Goal: Task Accomplishment & Management: Use online tool/utility

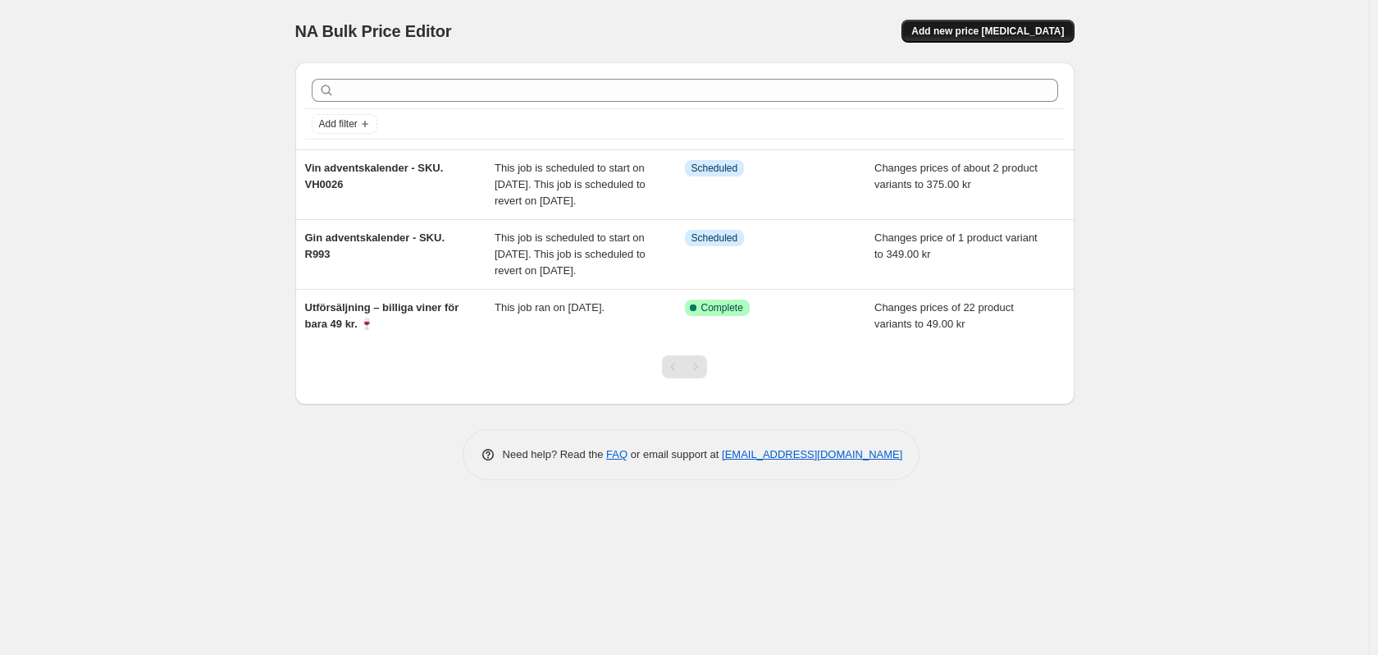
click at [1012, 30] on span "Add new price [MEDICAL_DATA]" at bounding box center [988, 31] width 153 height 13
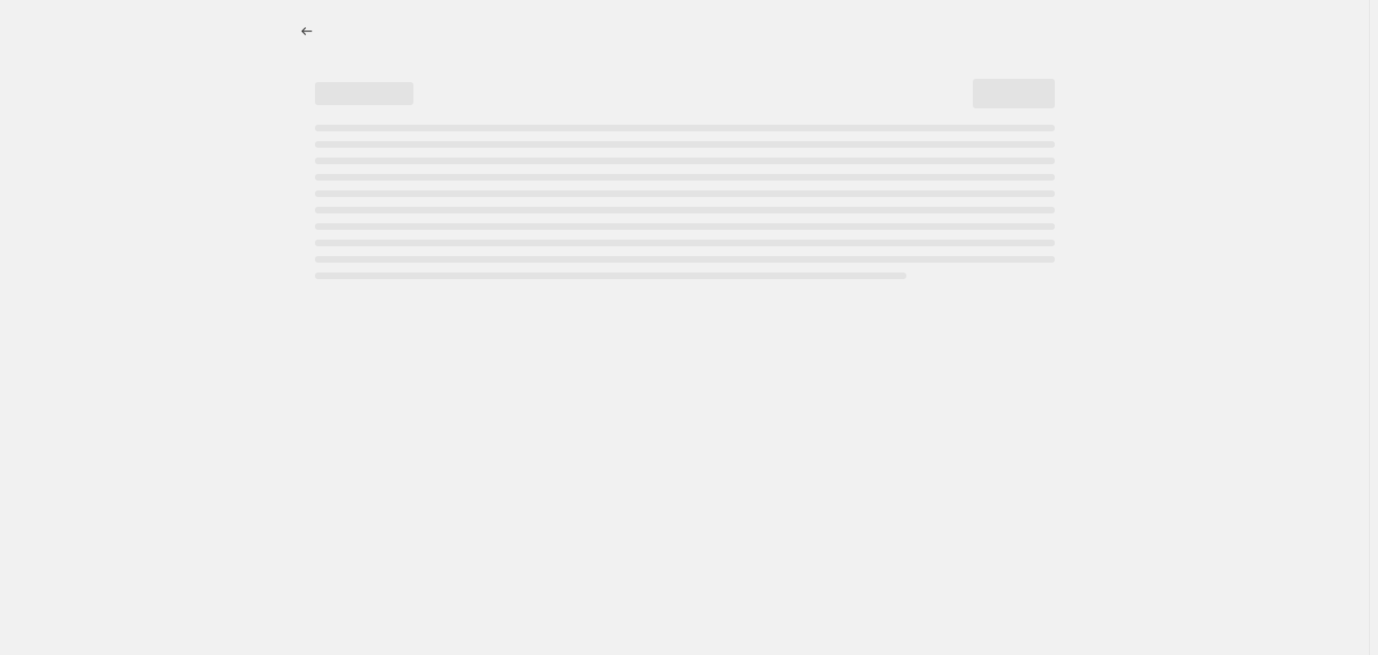
select select "percentage"
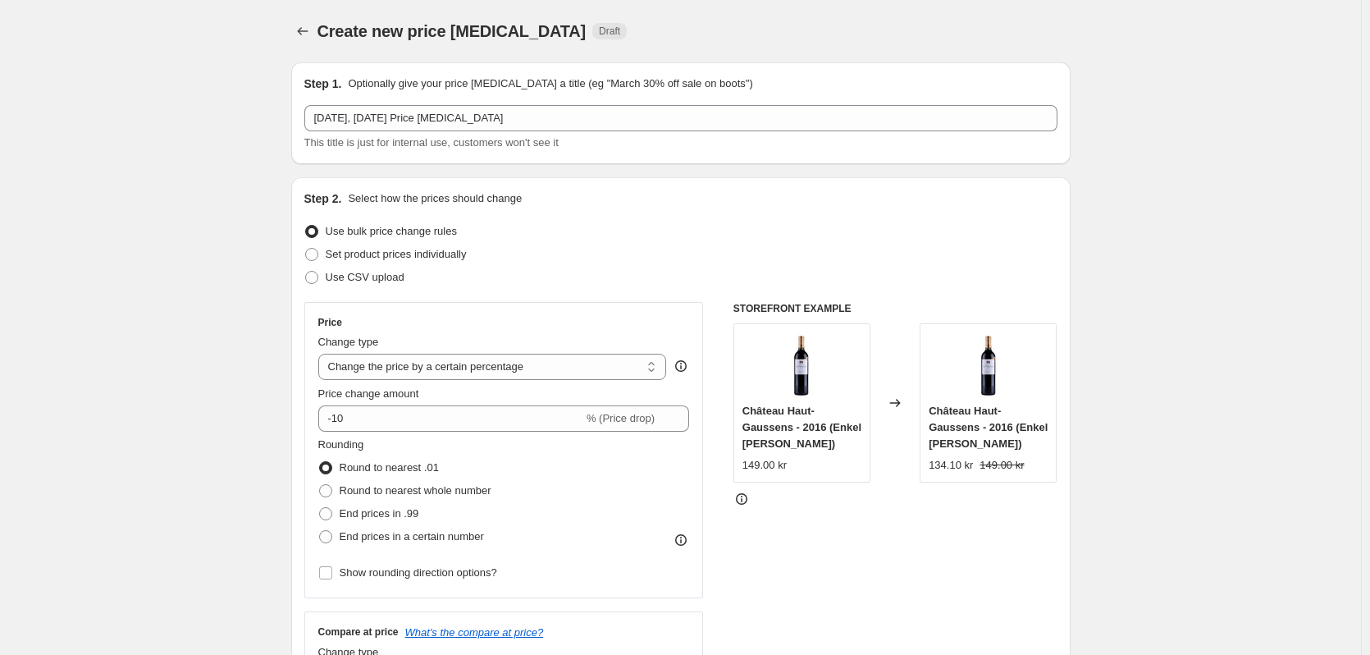
click at [470, 30] on span "Create new price [MEDICAL_DATA]" at bounding box center [452, 31] width 269 height 18
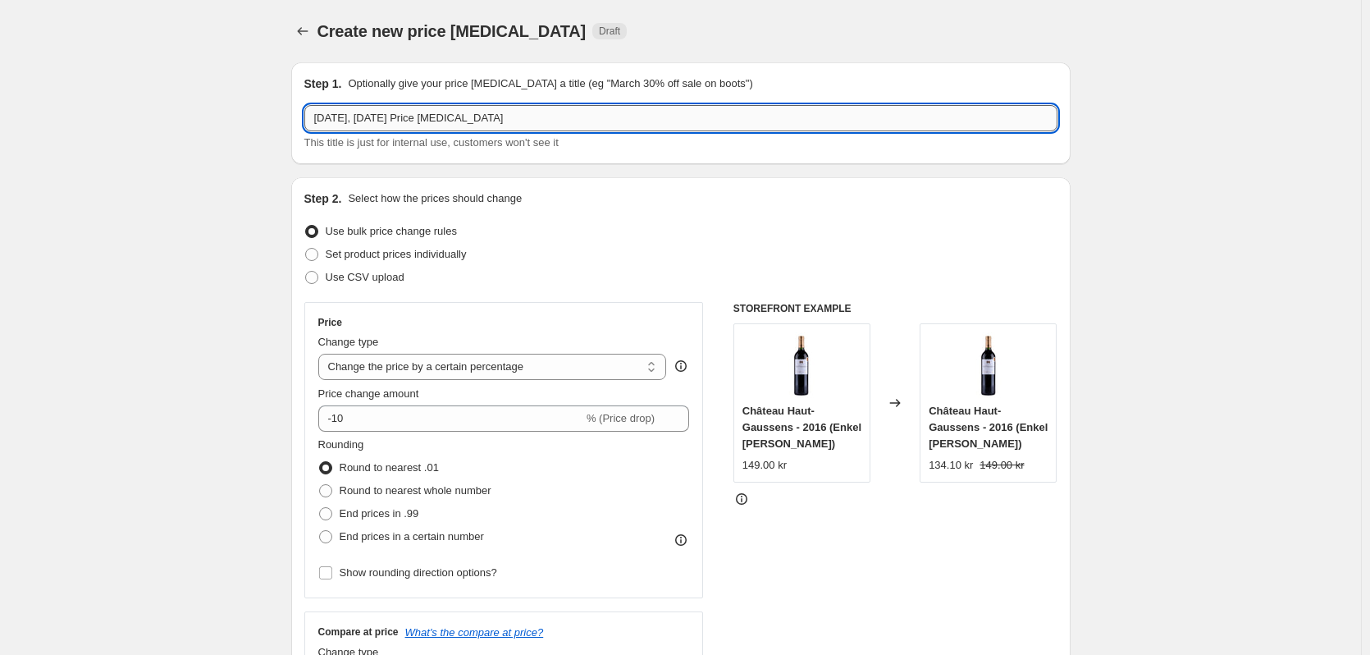
click at [532, 121] on input "[DATE], [DATE] Price [MEDICAL_DATA]" at bounding box center [680, 118] width 753 height 26
drag, startPoint x: 534, startPoint y: 118, endPoint x: 309, endPoint y: 106, distance: 225.1
click at [309, 106] on input "[DATE], [DATE] Price [MEDICAL_DATA]" at bounding box center [680, 118] width 753 height 26
paste input "Alt skal væk: Flyttesalg fra 180 kr per kasse"
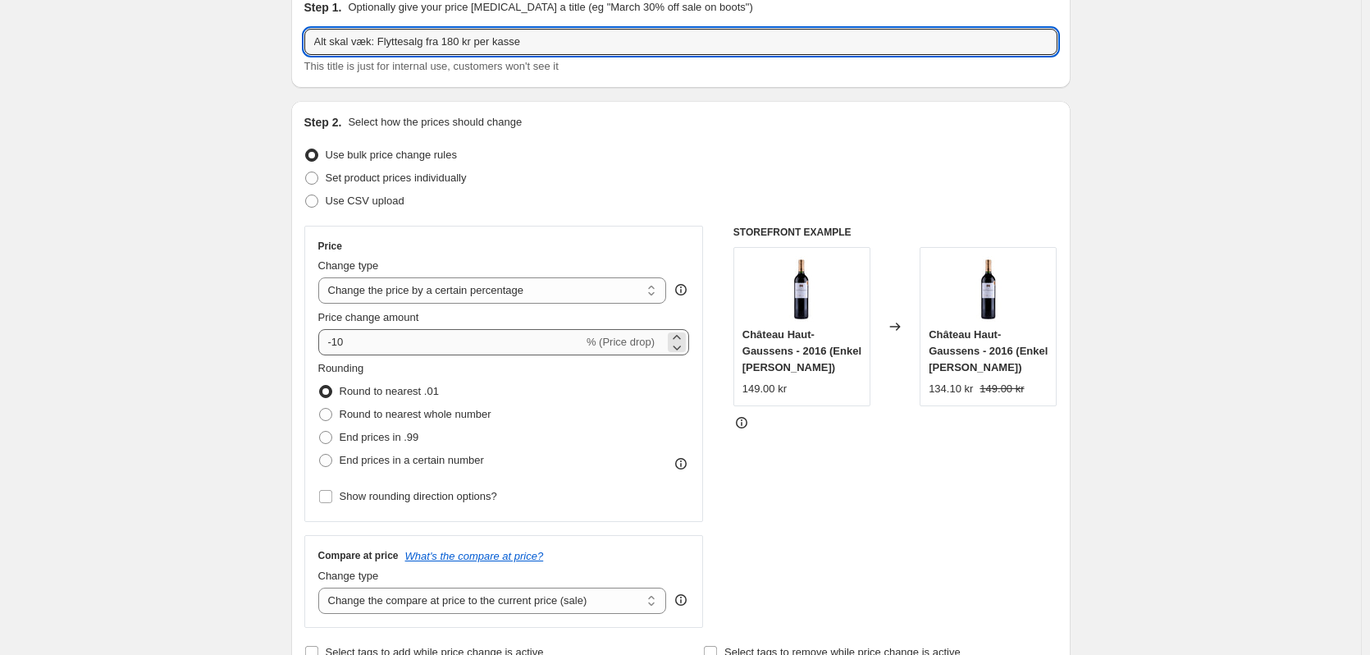
scroll to position [82, 0]
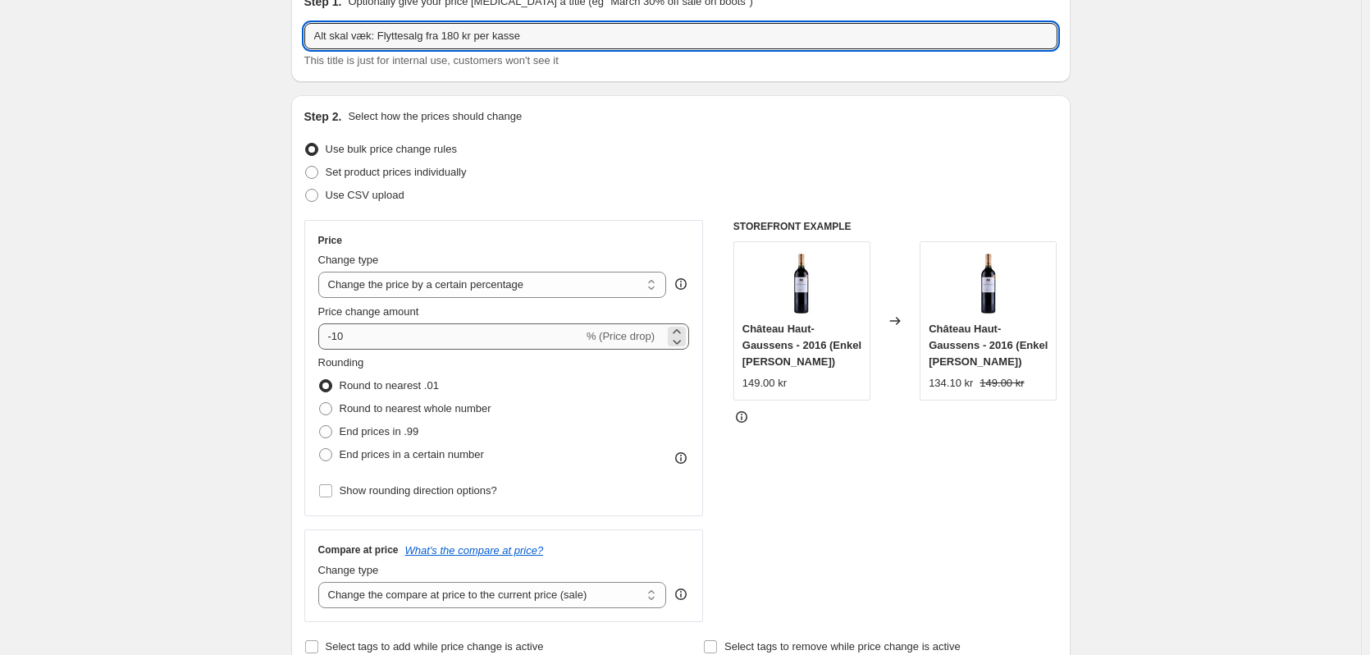
type input "Alt skal væk: Flyttesalg fra 180 kr per kasse"
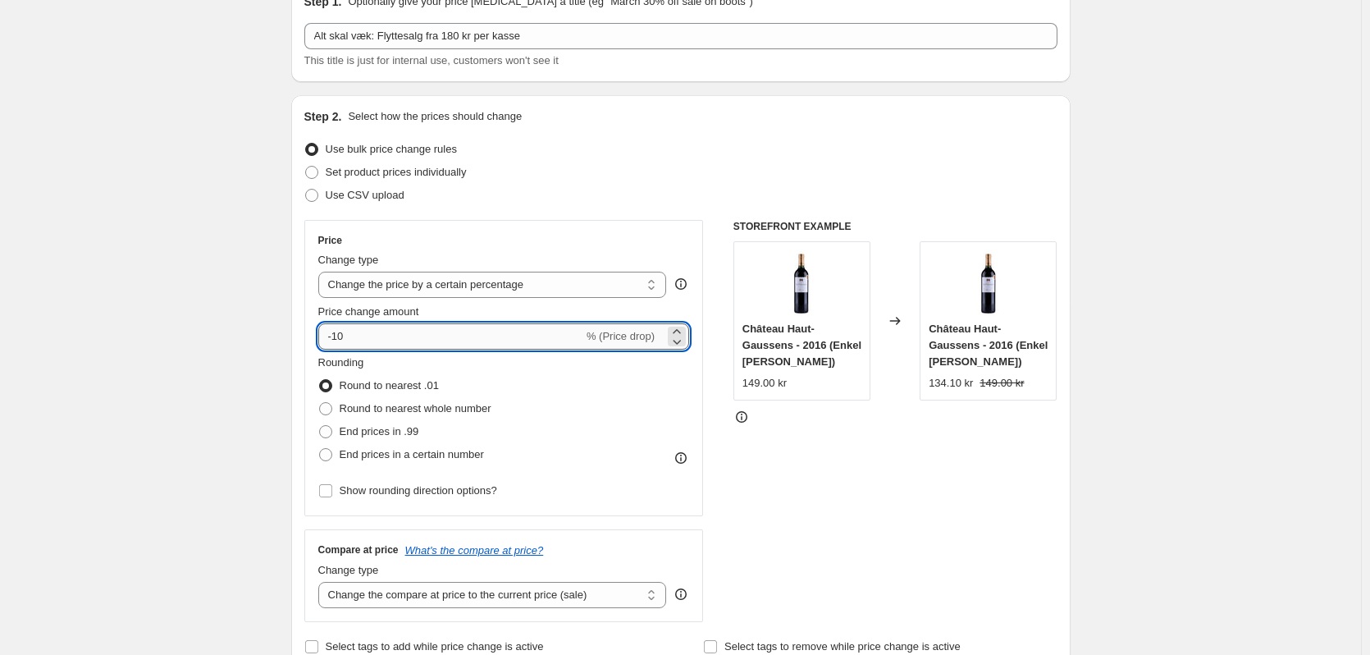
click at [486, 341] on input "-10" at bounding box center [450, 336] width 265 height 26
click at [418, 338] on input "-10" at bounding box center [450, 336] width 265 height 26
drag, startPoint x: 408, startPoint y: 330, endPoint x: 323, endPoint y: 329, distance: 84.5
click at [323, 329] on input "-10" at bounding box center [450, 336] width 265 height 26
click at [685, 331] on icon at bounding box center [677, 331] width 16 height 16
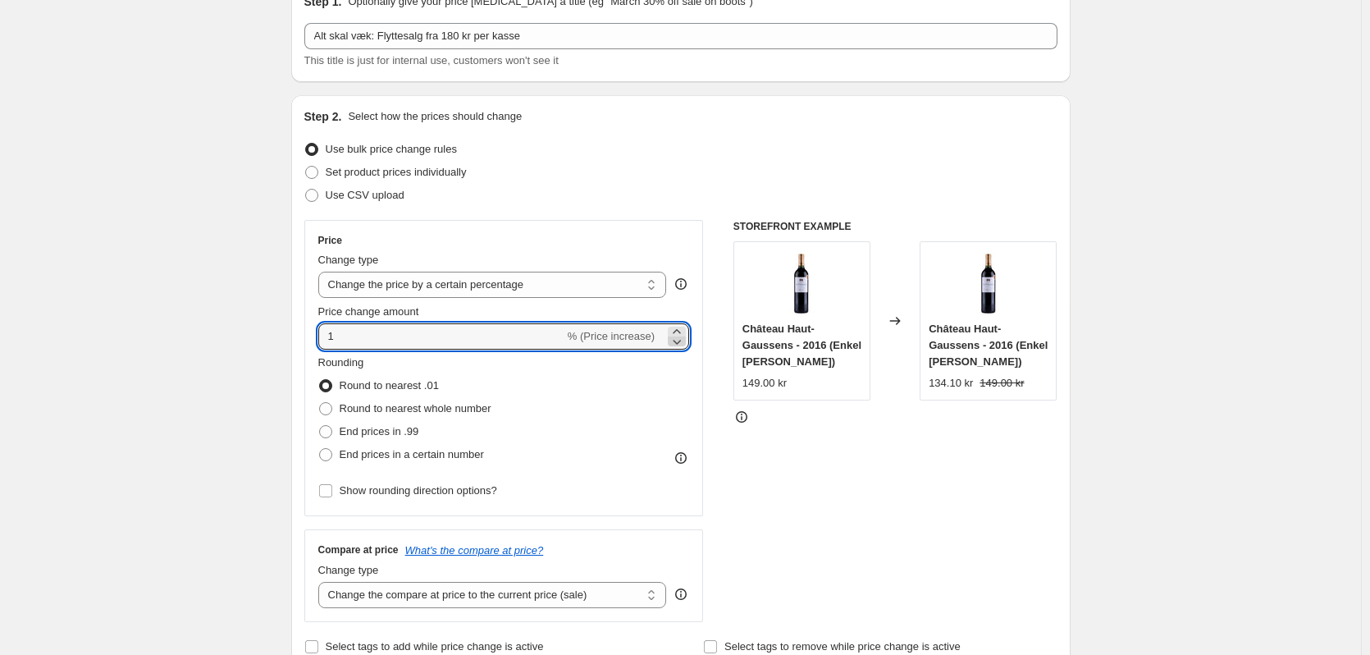
click at [683, 345] on icon at bounding box center [677, 341] width 16 height 16
click at [683, 344] on icon at bounding box center [677, 341] width 16 height 16
type input "-2"
click at [610, 287] on select "Change the price to a certain amount Change the price by a certain amount Chang…" at bounding box center [492, 285] width 349 height 26
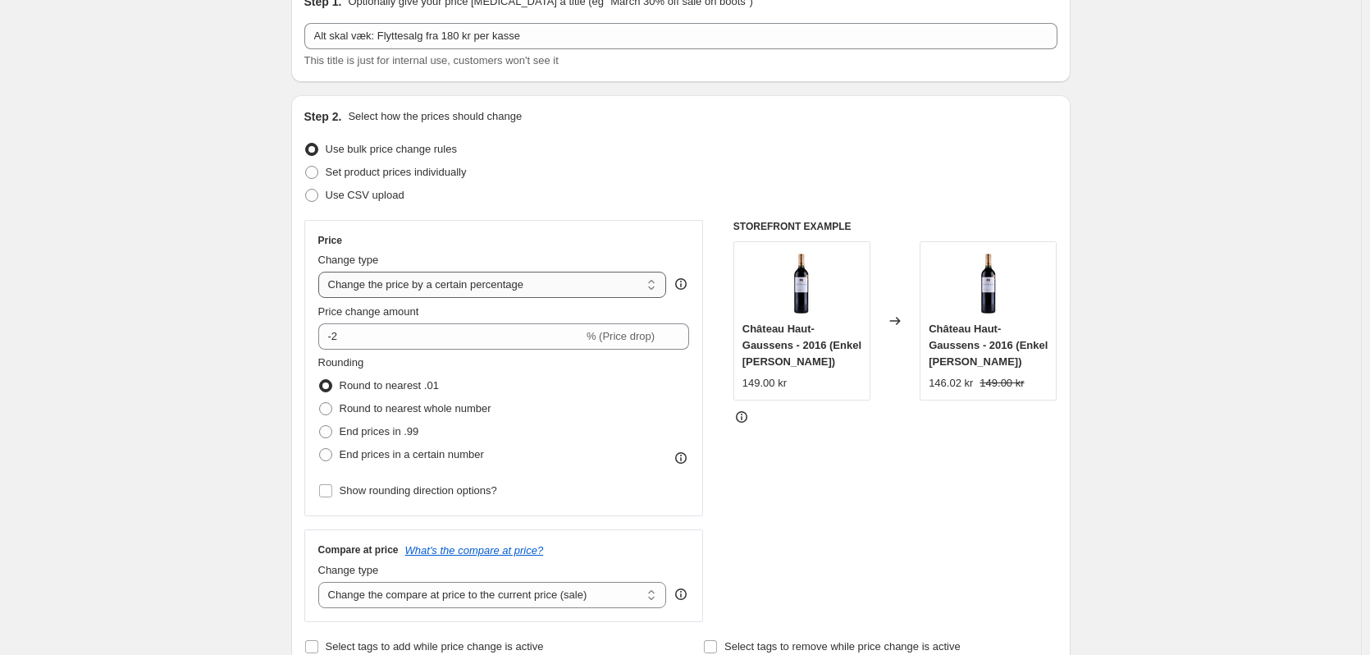
select select "by"
click at [322, 272] on select "Change the price to a certain amount Change the price by a certain amount Chang…" at bounding box center [492, 285] width 349 height 26
type input "-10.00"
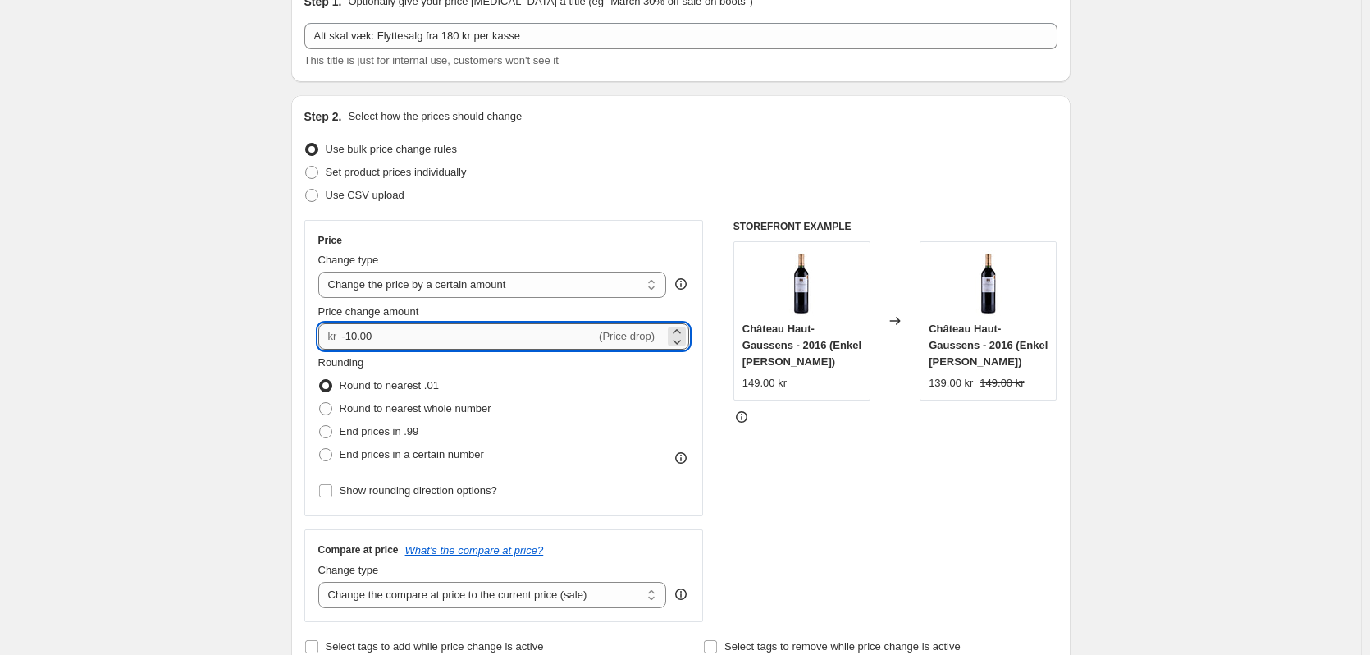
click at [455, 334] on input "-10.00" at bounding box center [468, 336] width 254 height 26
click at [455, 290] on select "Change the price to a certain amount Change the price by a certain amount Chang…" at bounding box center [492, 285] width 349 height 26
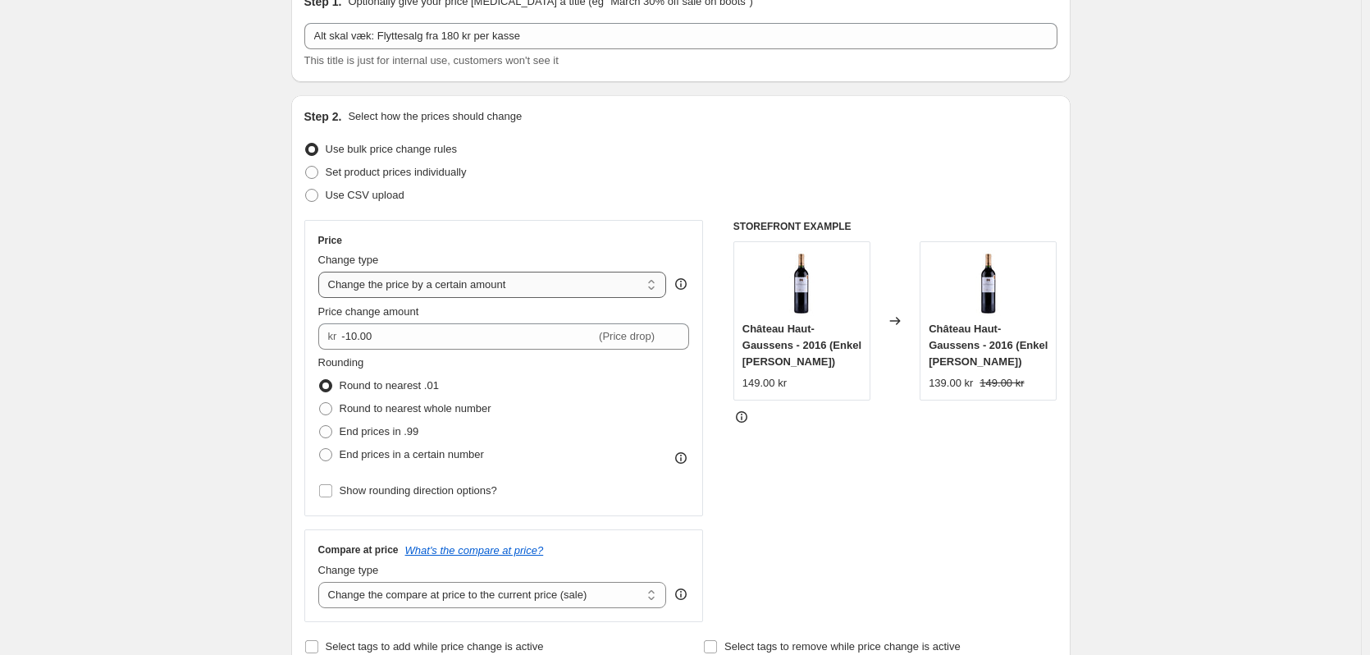
select select "to"
click at [322, 272] on select "Change the price to a certain amount Change the price by a certain amount Chang…" at bounding box center [492, 285] width 349 height 26
type input "80.00"
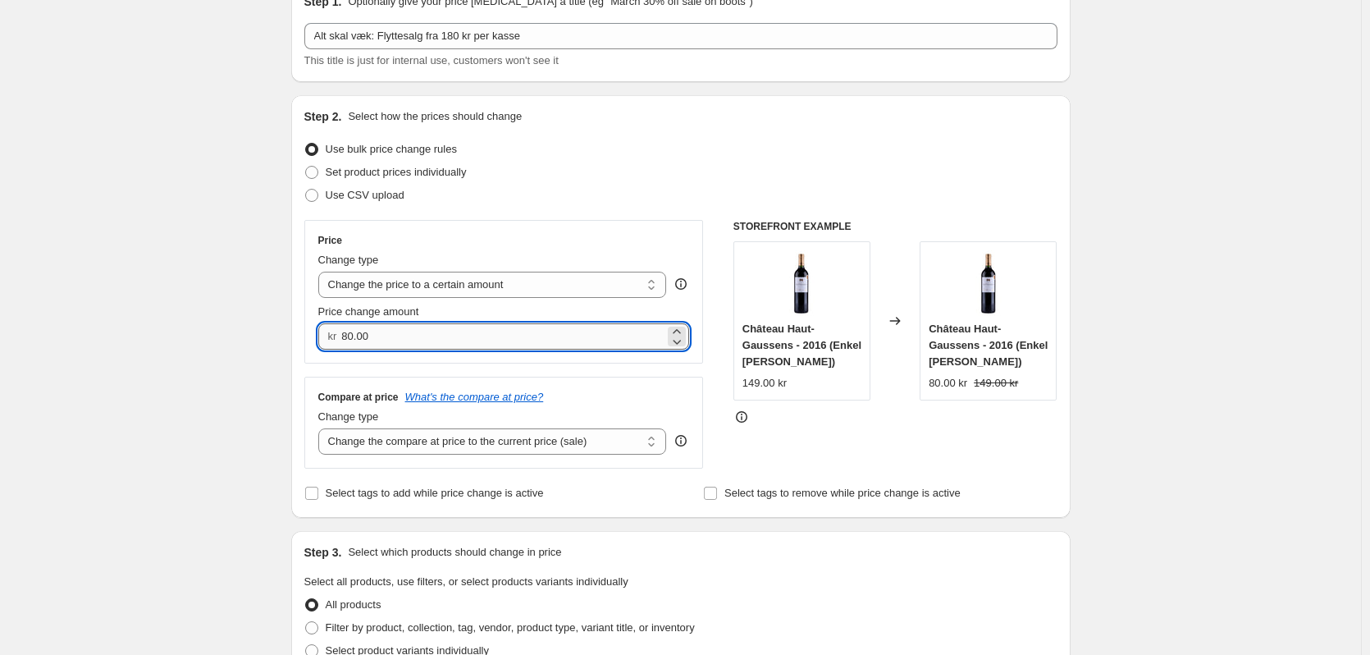
click at [429, 333] on input "80.00" at bounding box center [502, 336] width 323 height 26
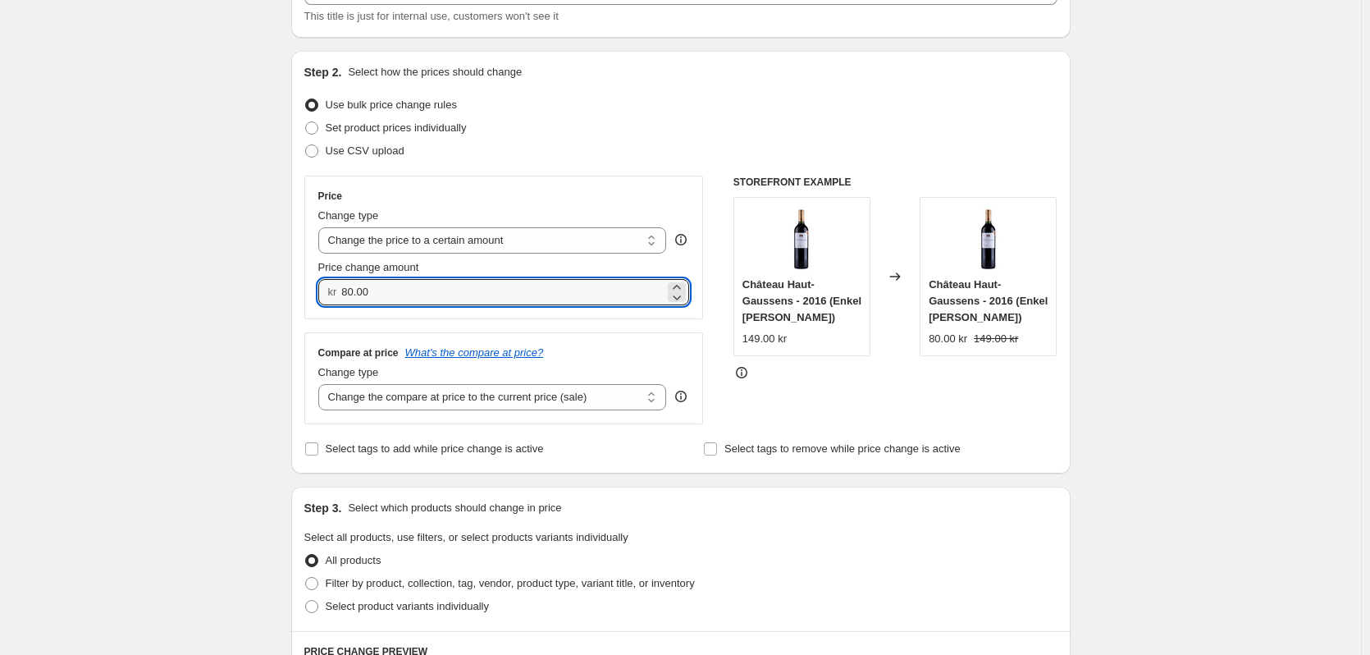
scroll to position [328, 0]
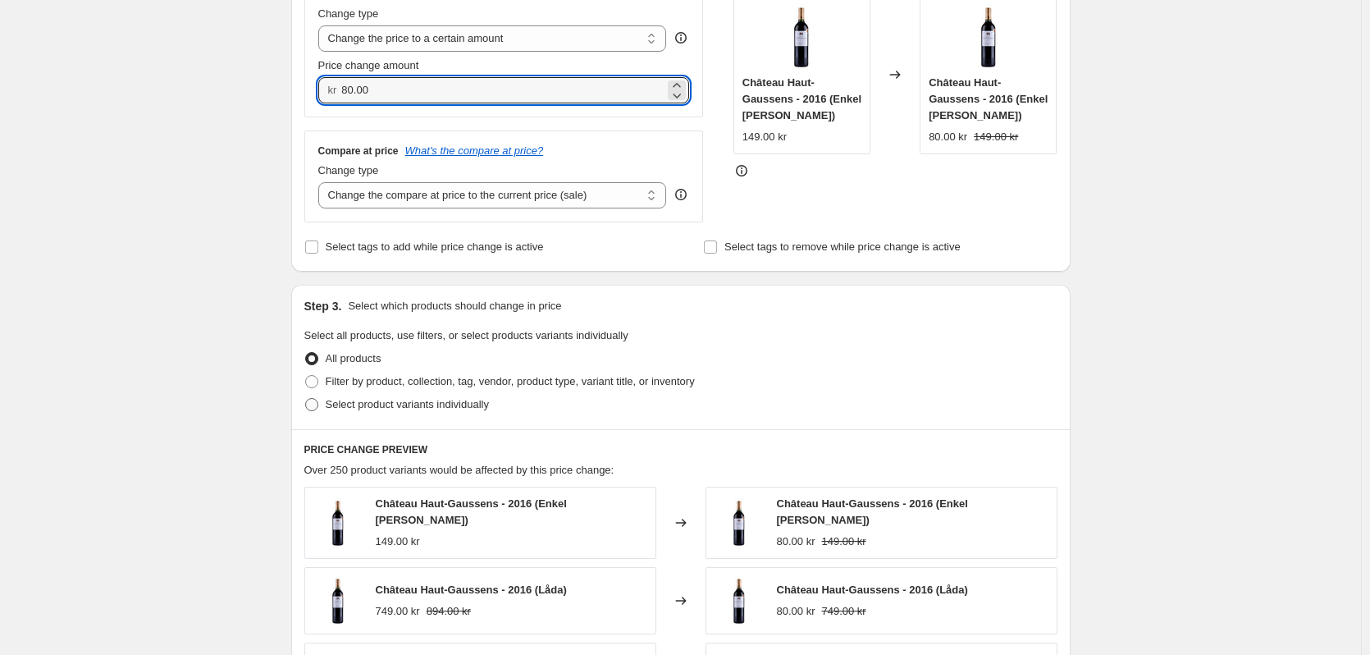
click at [318, 410] on span at bounding box center [311, 404] width 13 height 13
click at [306, 399] on input "Select product variants individually" at bounding box center [305, 398] width 1 height 1
radio input "true"
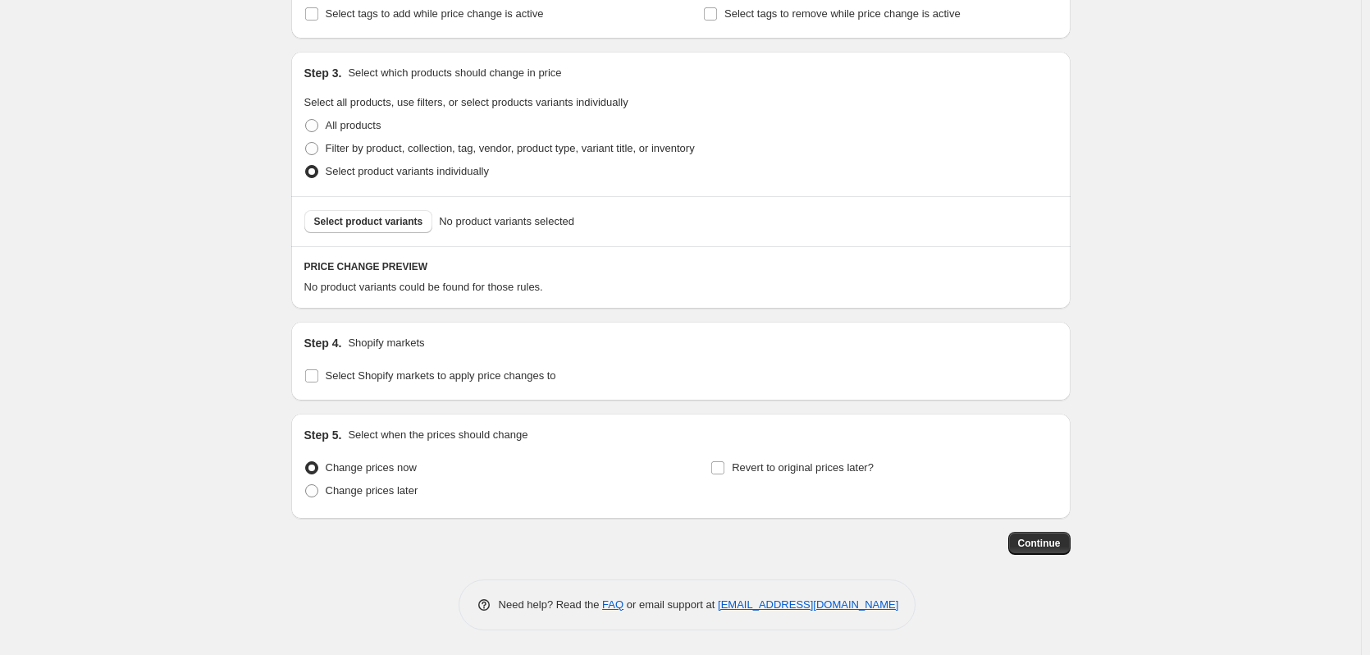
scroll to position [562, 0]
click at [318, 489] on span at bounding box center [311, 490] width 13 height 13
click at [306, 485] on input "Change prices later" at bounding box center [305, 484] width 1 height 1
radio input "true"
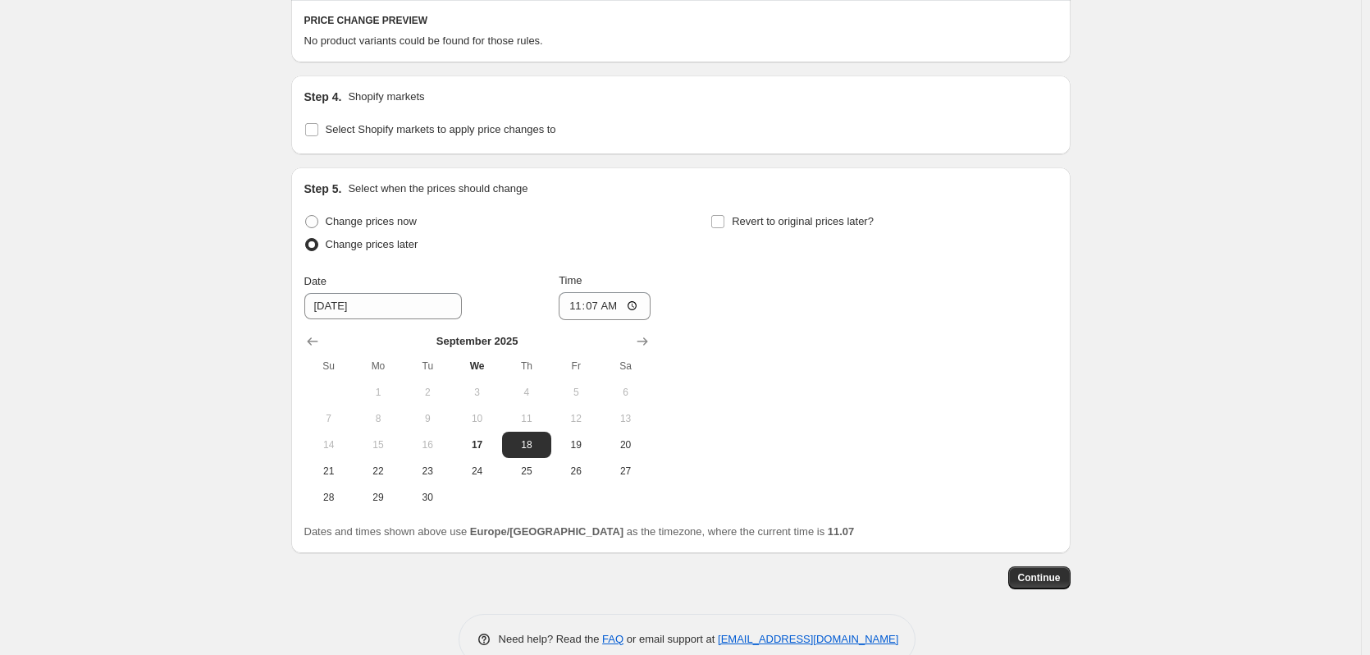
scroll to position [808, 0]
click at [384, 302] on input "[DATE]" at bounding box center [383, 305] width 158 height 26
type input "[DATE]"
click at [805, 391] on div "Change prices now Change prices later Date [DATE] Time 11:[DATE] Mo Tu We Th Fr…" at bounding box center [680, 359] width 753 height 300
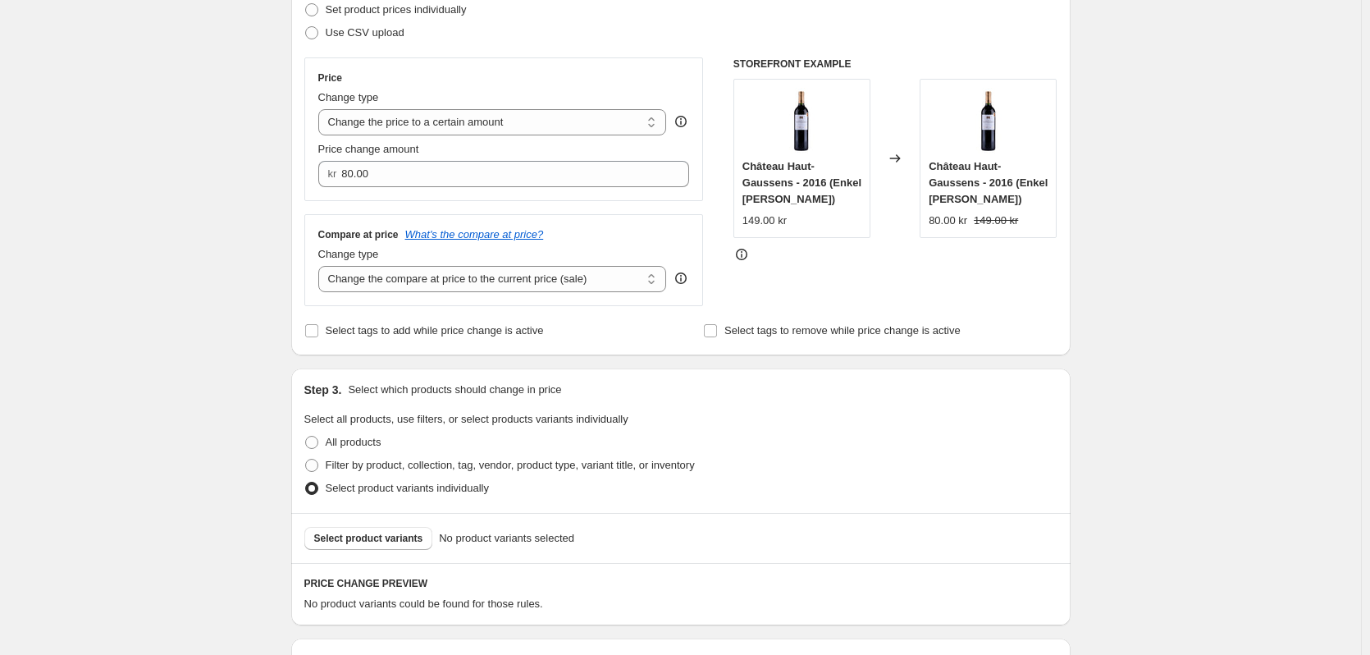
scroll to position [246, 0]
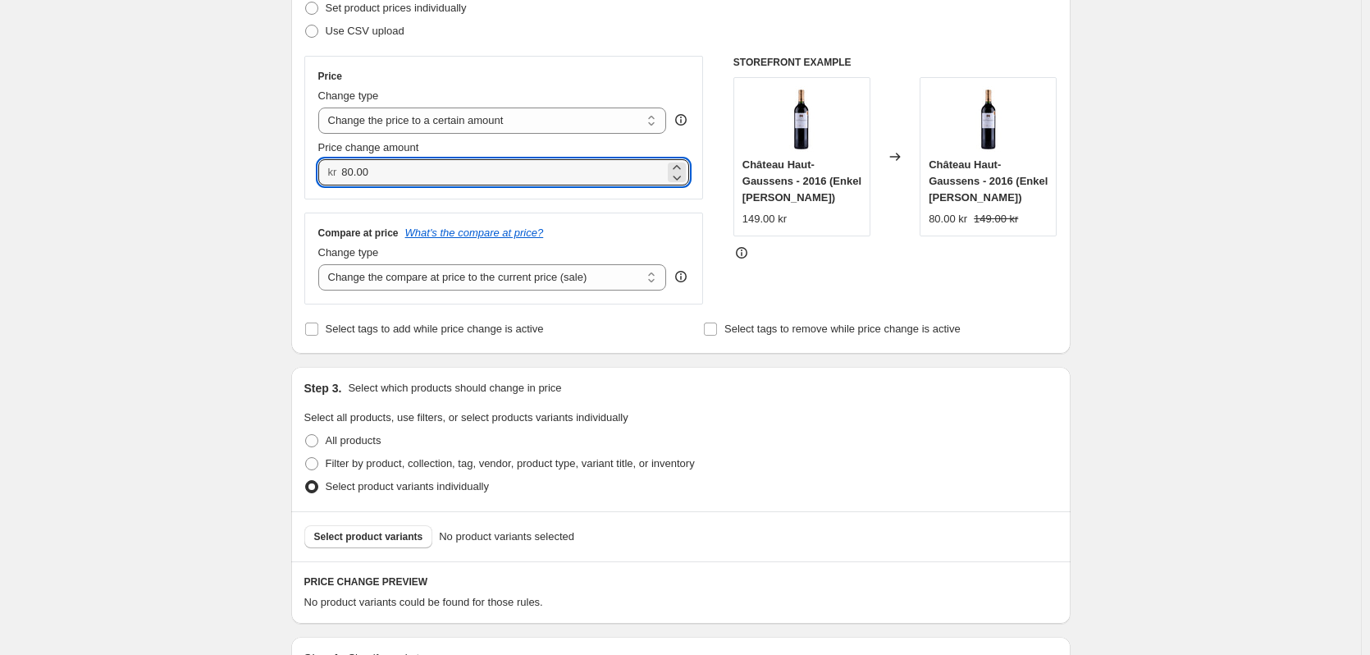
drag, startPoint x: 375, startPoint y: 173, endPoint x: 342, endPoint y: 173, distance: 32.8
click at [342, 173] on div "kr 80.00" at bounding box center [504, 172] width 372 height 26
type input "294.00"
click at [279, 203] on div "Create new price [MEDICAL_DATA]. This page is ready Create new price [MEDICAL_D…" at bounding box center [681, 502] width 819 height 1497
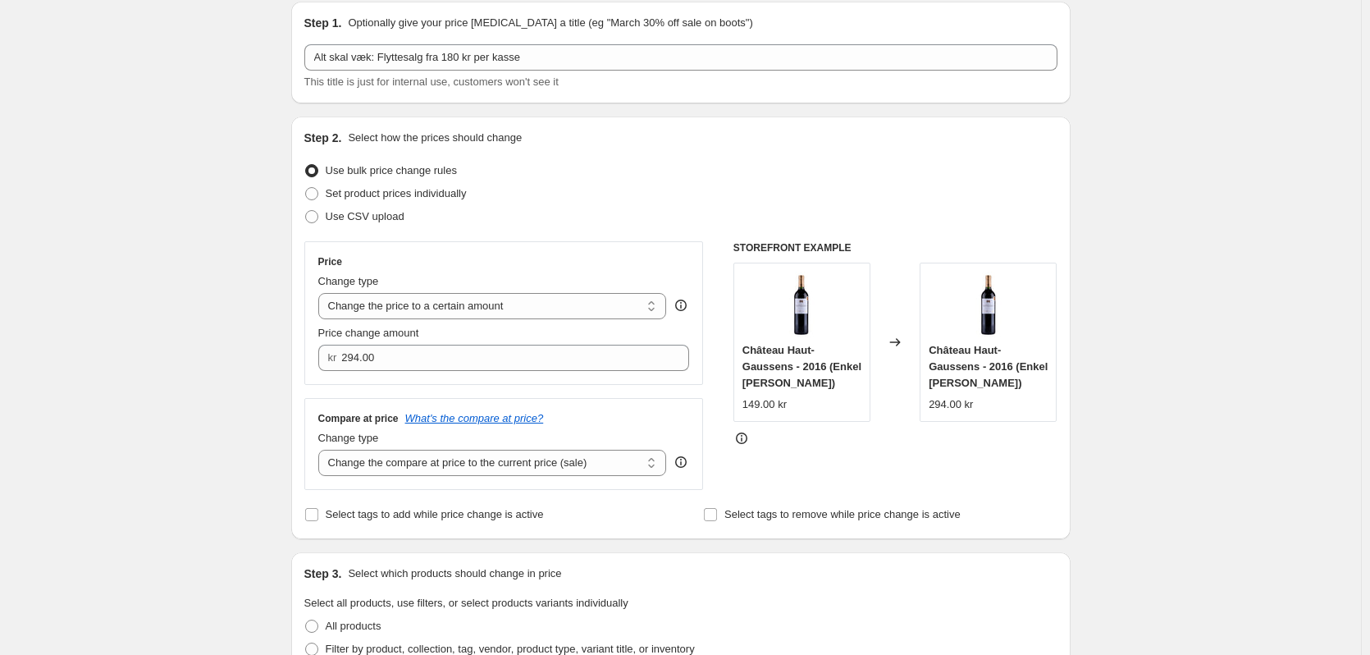
scroll to position [0, 0]
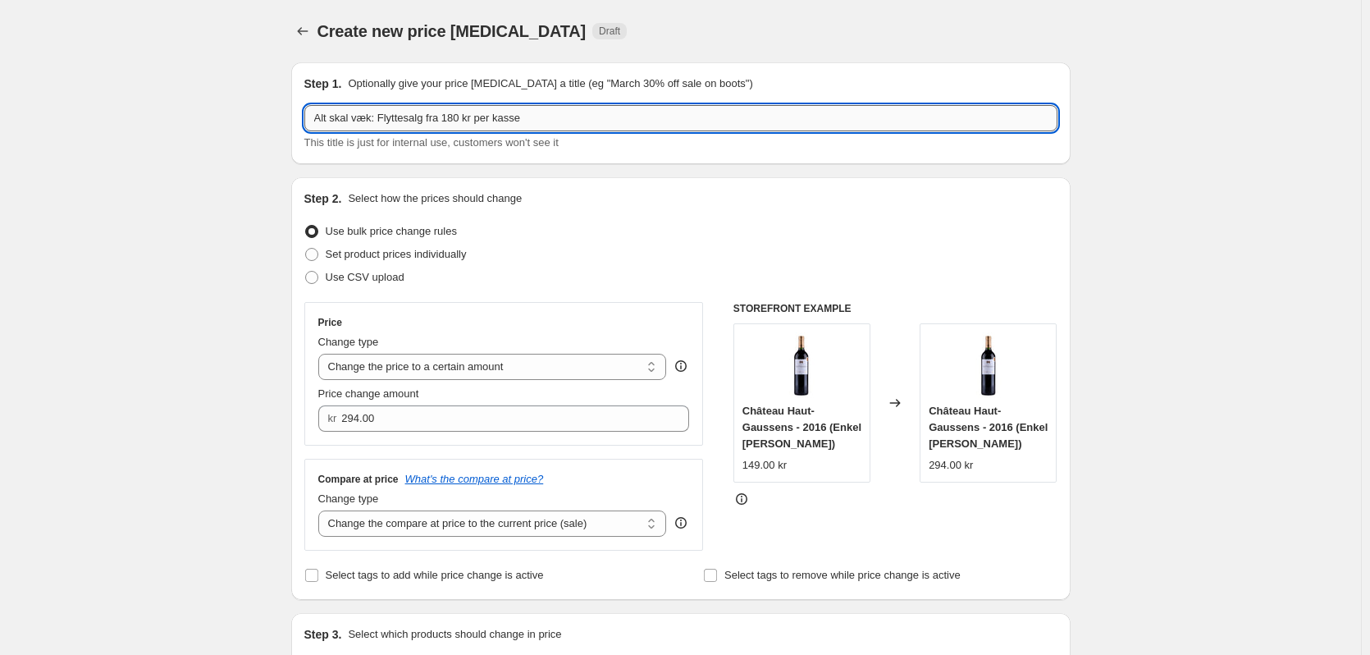
click at [455, 113] on input "Alt skal væk: Flyttesalg fra 180 kr per kasse" at bounding box center [680, 118] width 753 height 26
type input "Alt skal væk: Flyttesalg fra 294 kr per kasse"
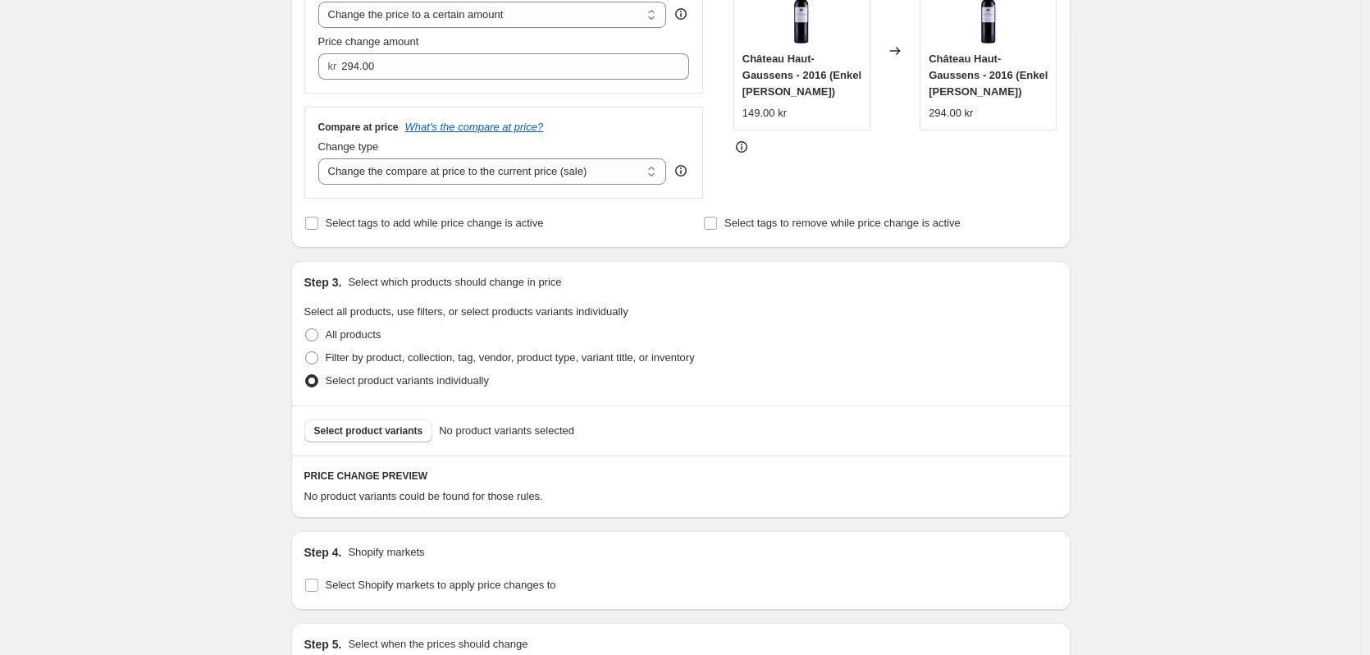
scroll to position [350, 0]
click at [344, 438] on span "Select product variants" at bounding box center [368, 432] width 109 height 13
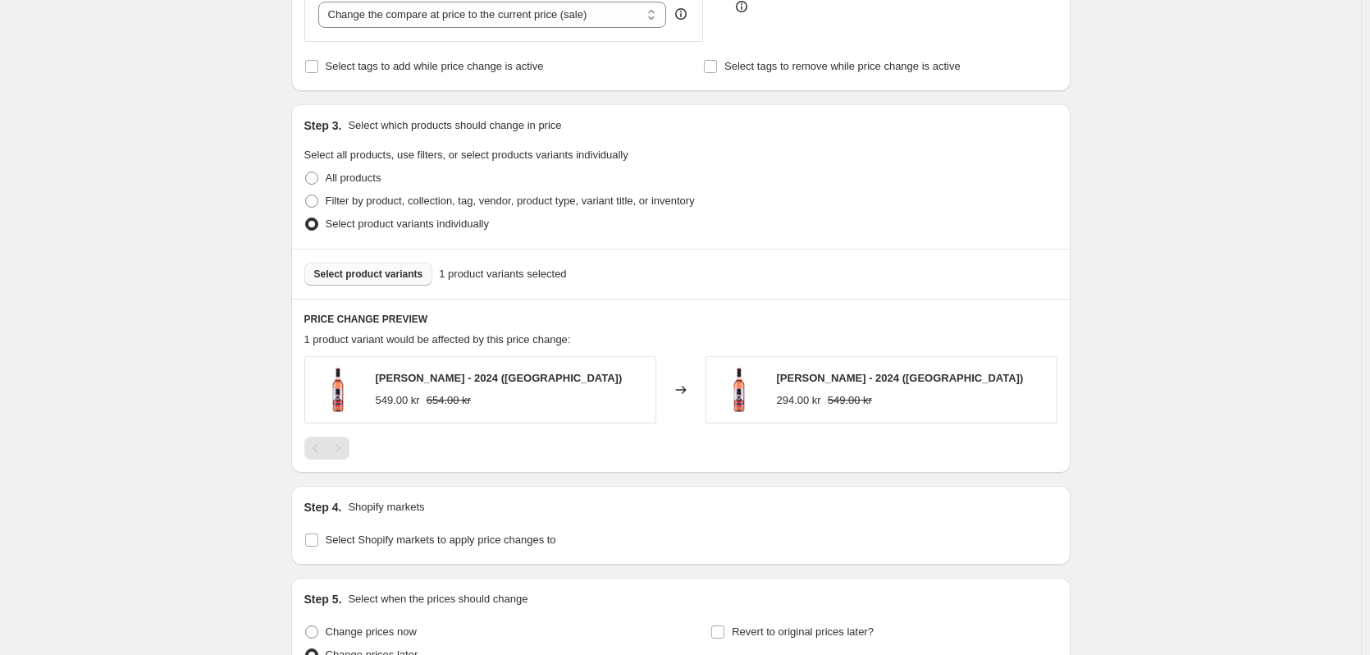
scroll to position [514, 0]
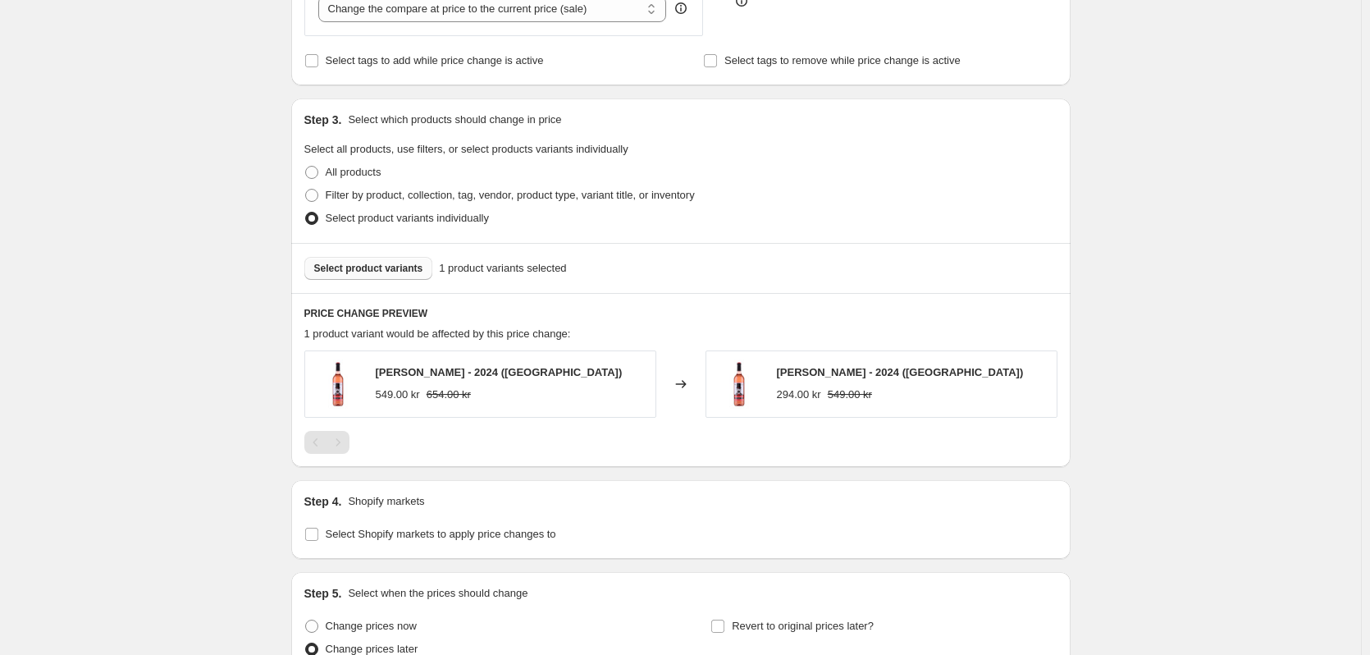
click at [360, 272] on span "Select product variants" at bounding box center [368, 268] width 109 height 13
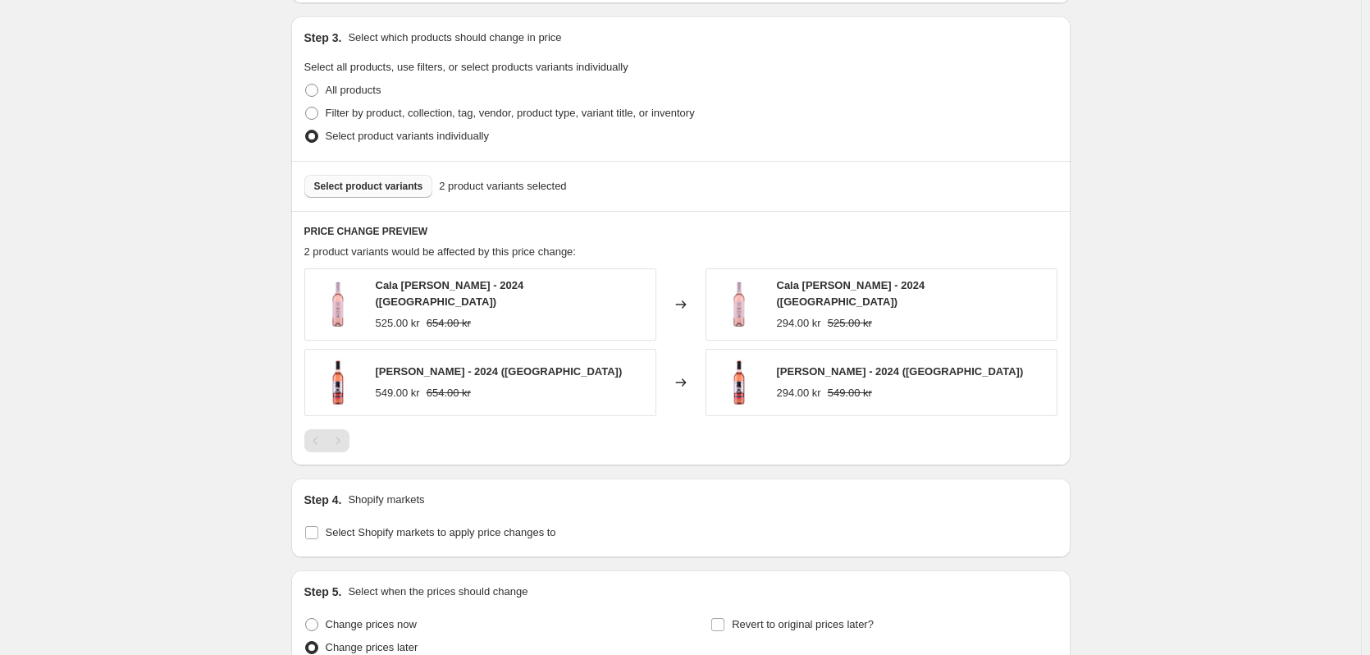
scroll to position [679, 0]
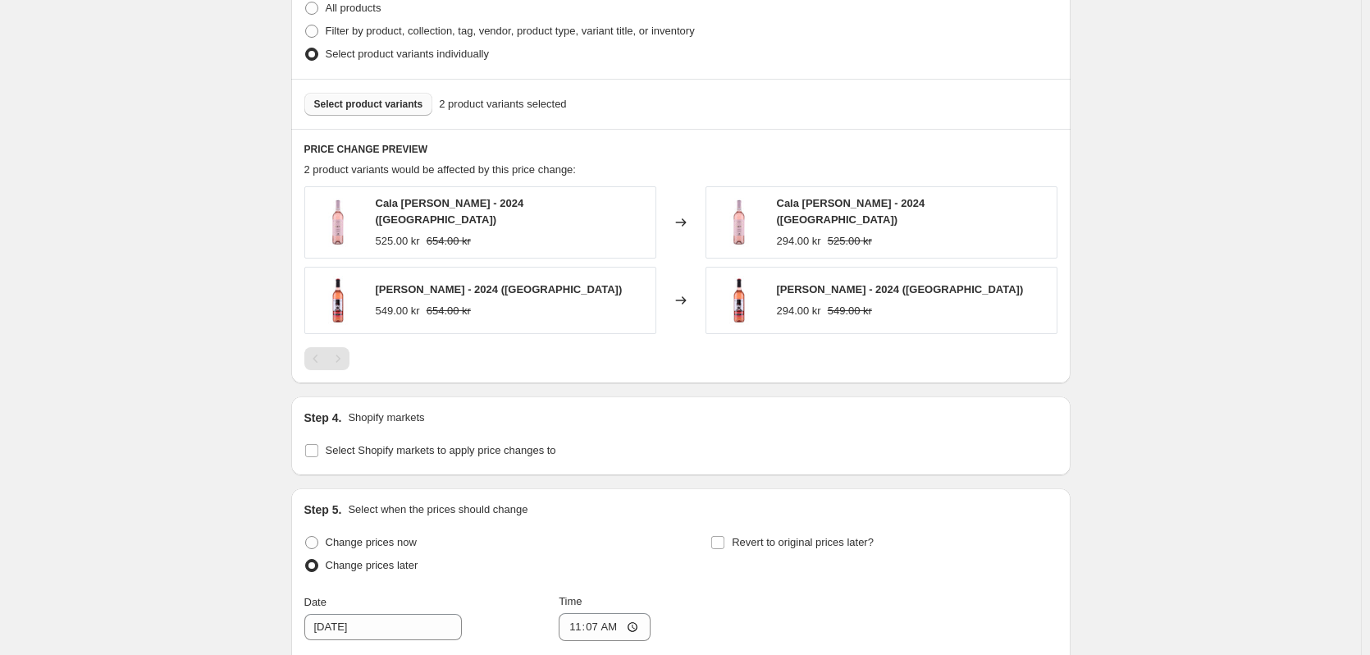
click at [363, 96] on button "Select product variants" at bounding box center [368, 104] width 129 height 23
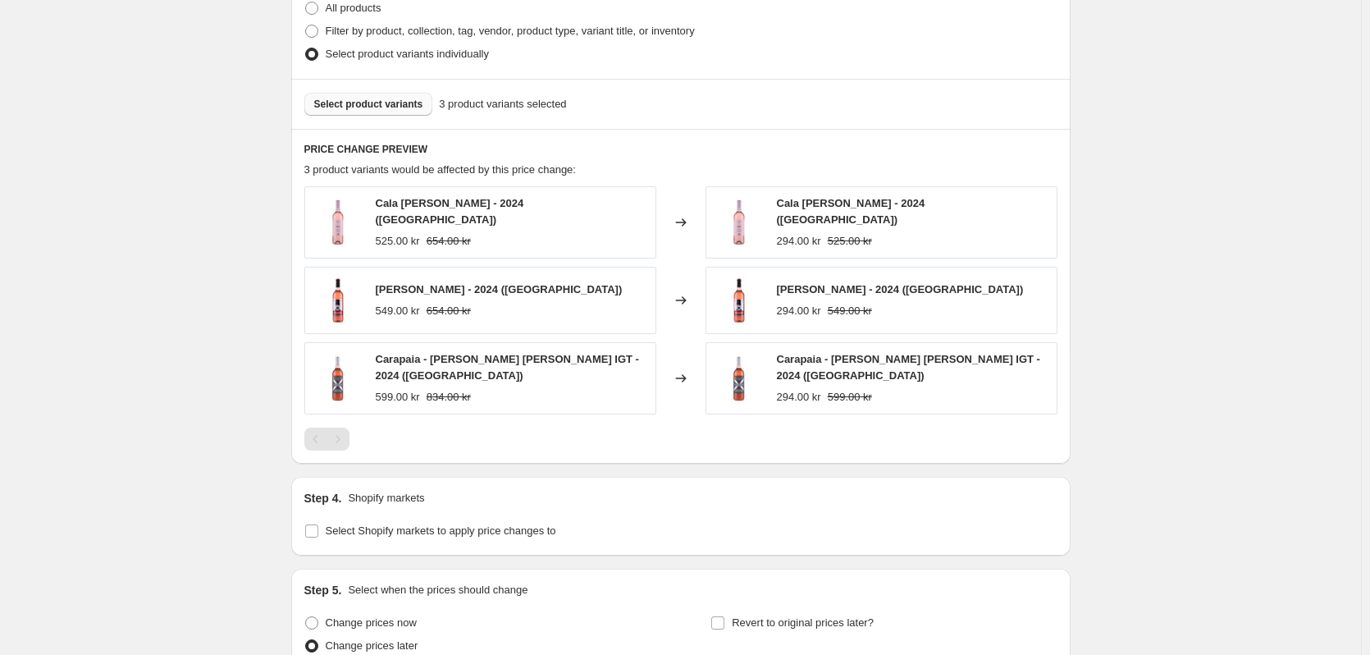
click at [363, 110] on span "Select product variants" at bounding box center [368, 104] width 109 height 13
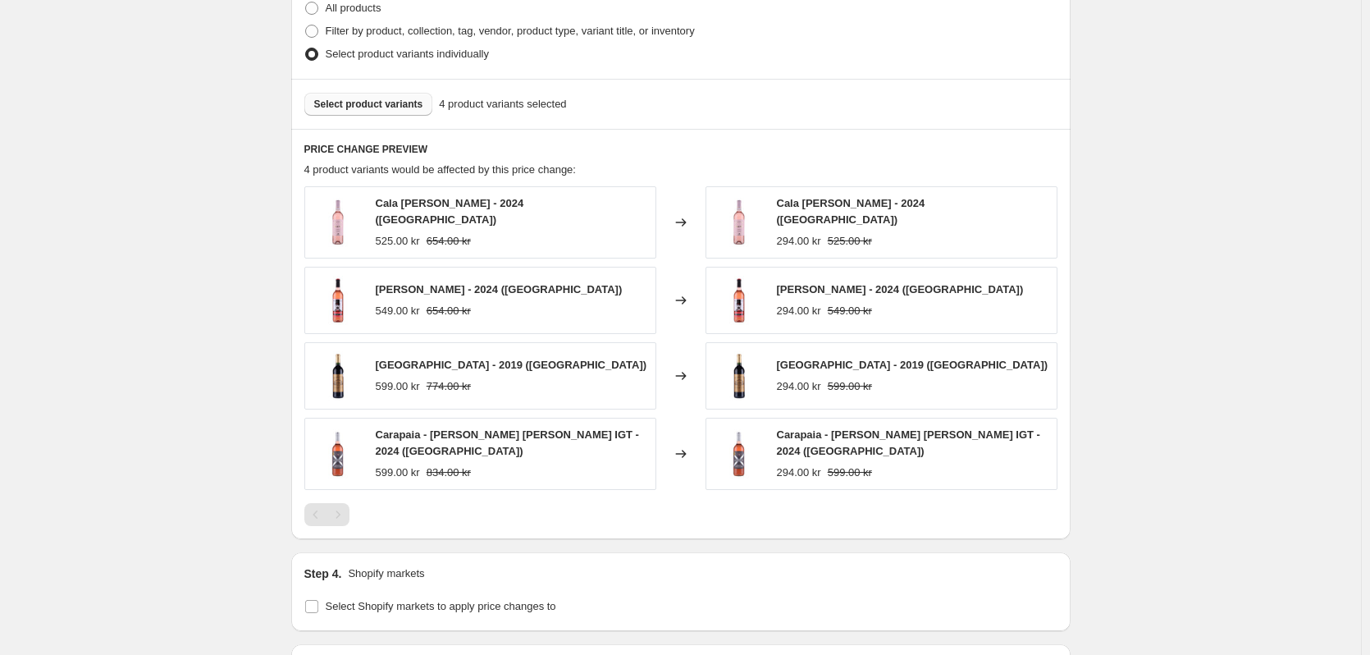
click at [380, 109] on span "Select product variants" at bounding box center [368, 104] width 109 height 13
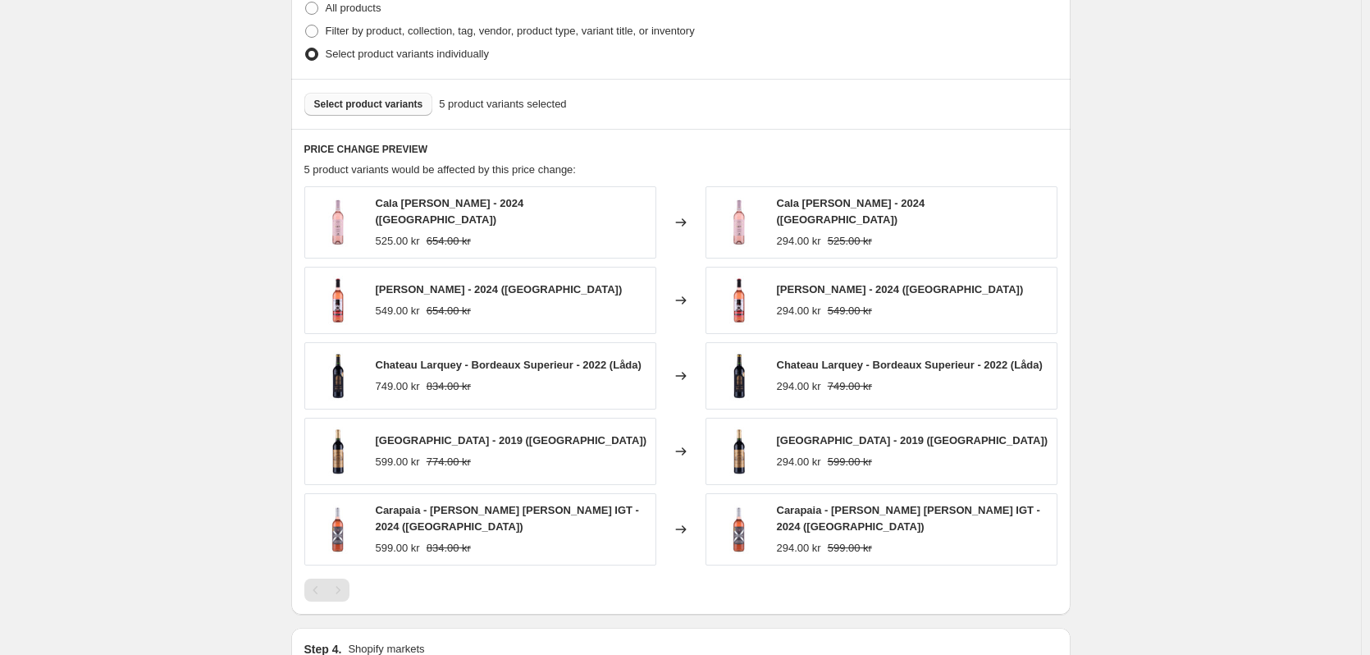
click at [360, 115] on button "Select product variants" at bounding box center [368, 104] width 129 height 23
click at [371, 99] on span "Select product variants" at bounding box center [368, 104] width 109 height 13
click at [351, 107] on span "Select product variants" at bounding box center [368, 104] width 109 height 13
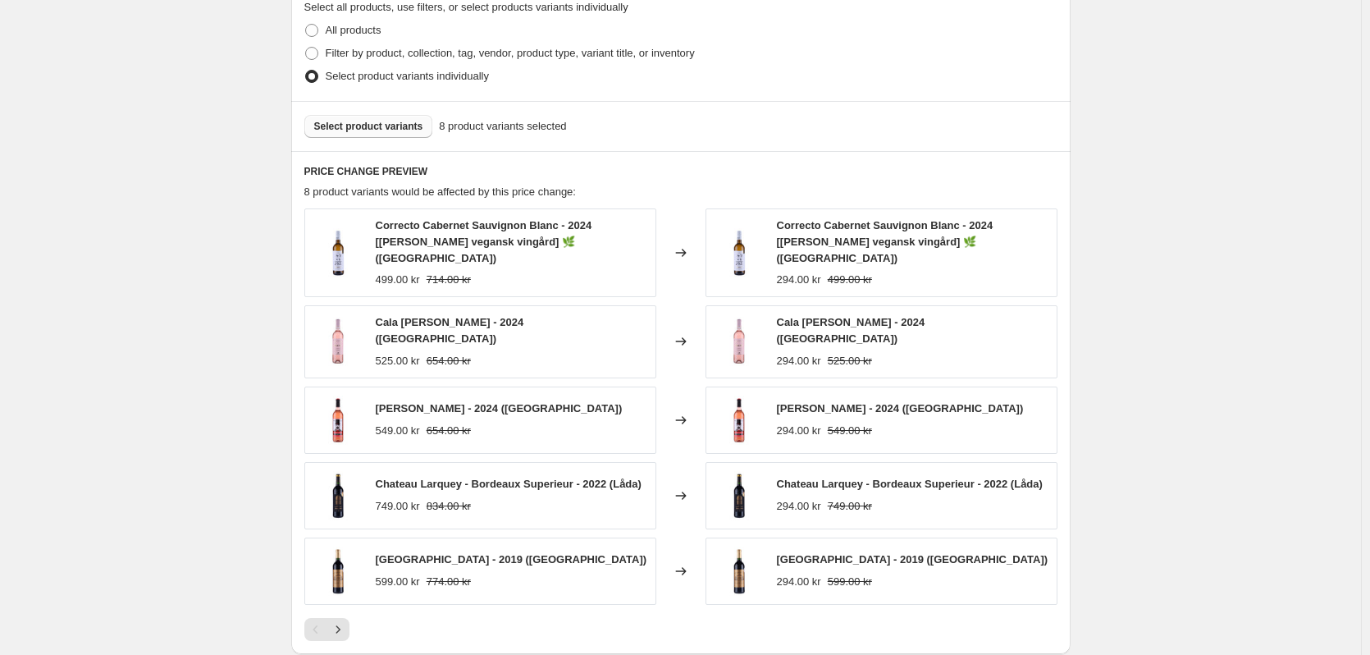
click at [362, 120] on span "Select product variants" at bounding box center [368, 126] width 109 height 13
click at [384, 120] on span "Select product variants" at bounding box center [368, 126] width 109 height 13
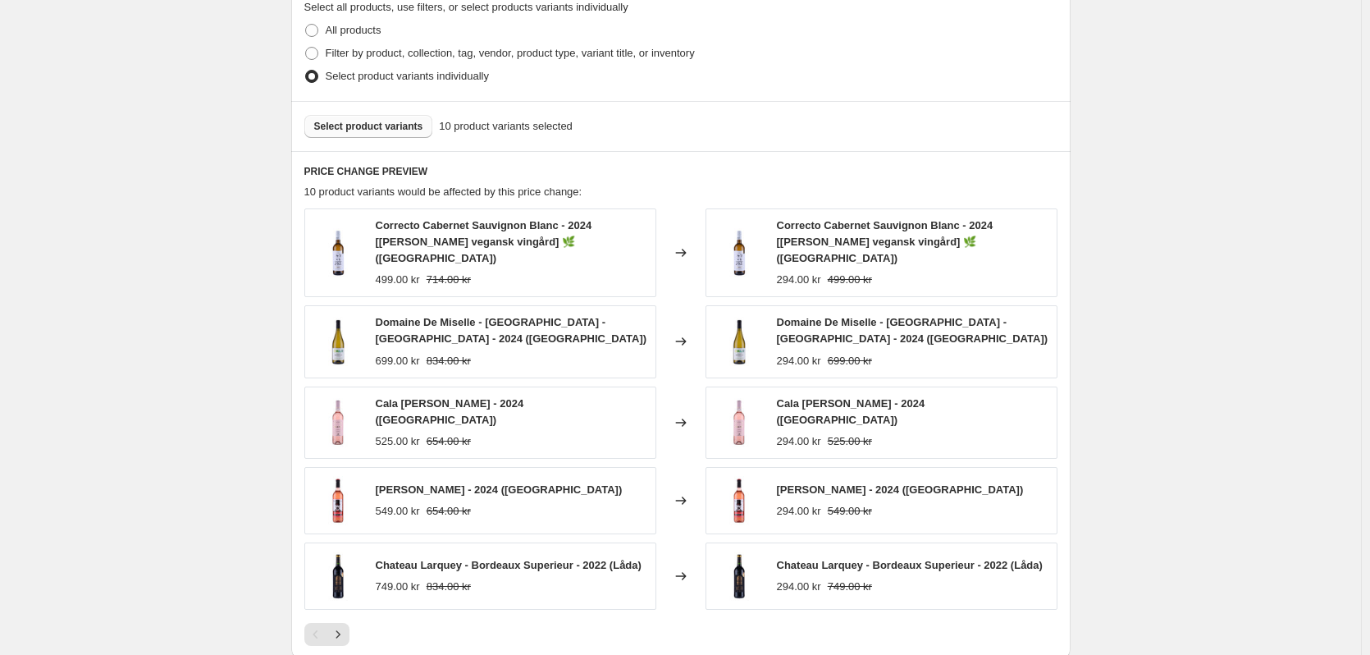
click at [367, 120] on span "Select product variants" at bounding box center [368, 126] width 109 height 13
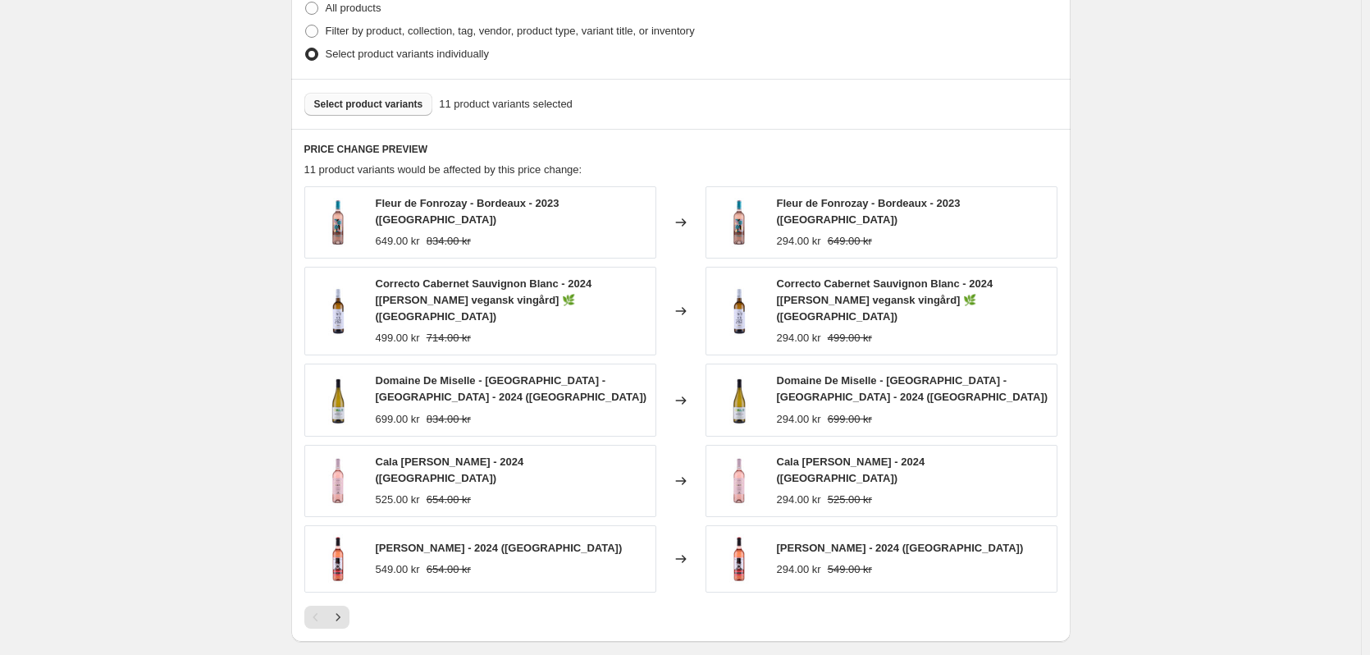
click at [369, 101] on span "Select product variants" at bounding box center [368, 104] width 109 height 13
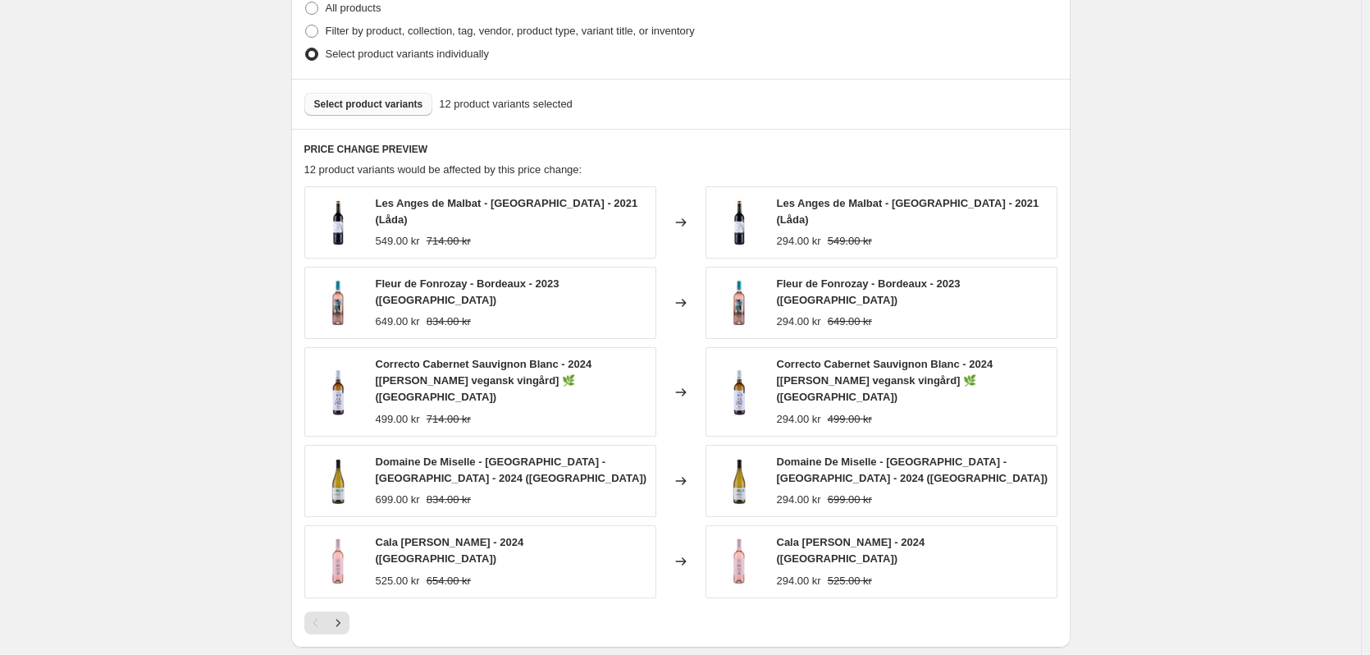
click at [395, 107] on span "Select product variants" at bounding box center [368, 104] width 109 height 13
click at [370, 114] on button "Select product variants" at bounding box center [368, 104] width 129 height 23
click at [404, 104] on span "Select product variants" at bounding box center [368, 104] width 109 height 13
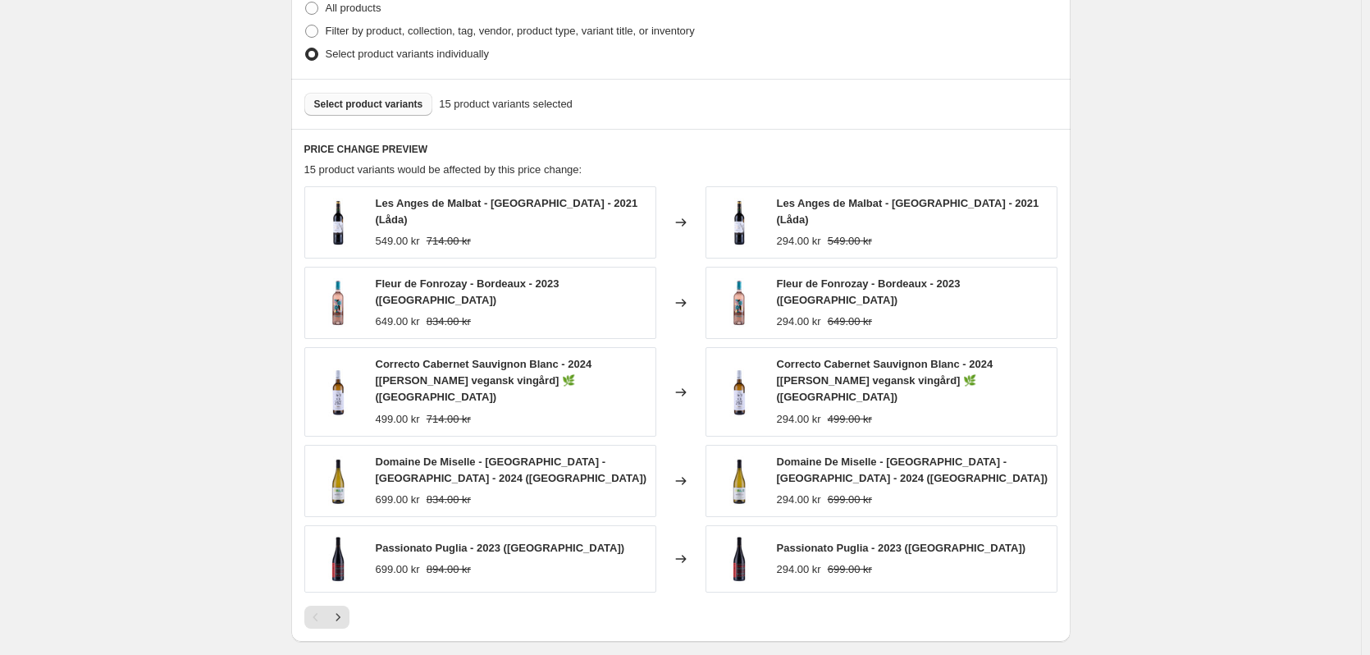
click at [383, 109] on span "Select product variants" at bounding box center [368, 104] width 109 height 13
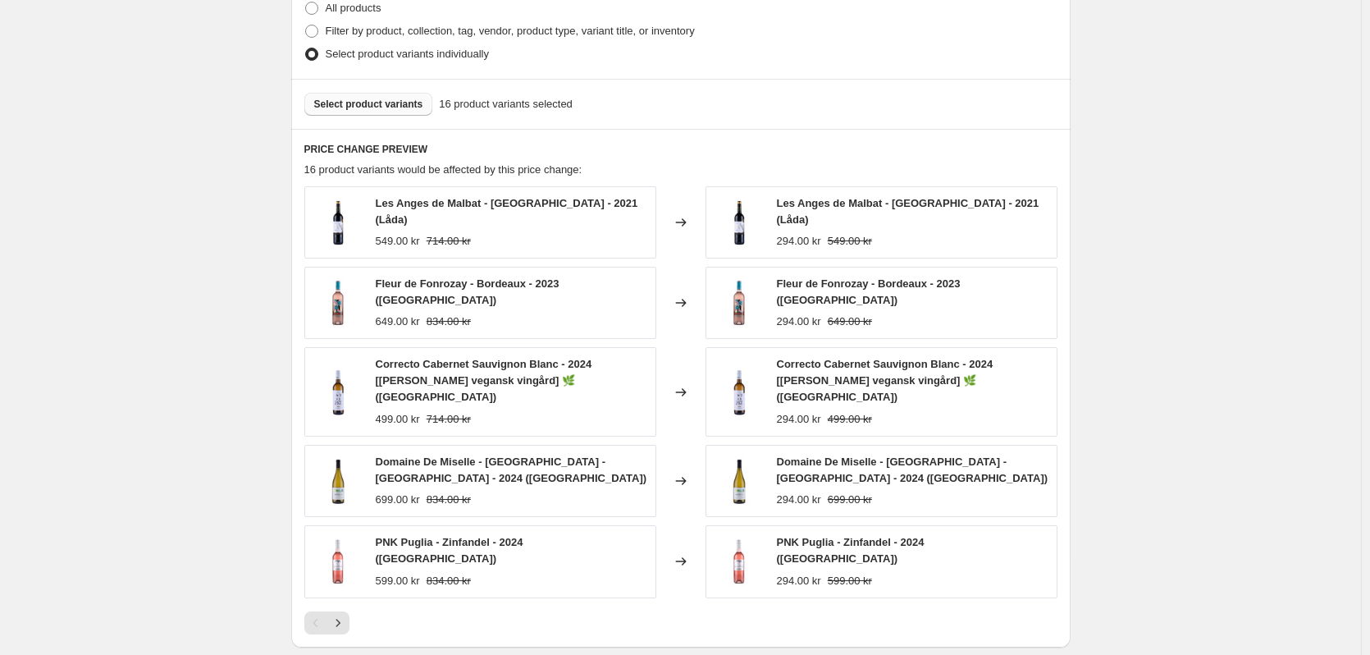
click at [358, 107] on span "Select product variants" at bounding box center [368, 104] width 109 height 13
click at [358, 103] on span "Select product variants" at bounding box center [368, 104] width 109 height 13
click at [386, 111] on span "Select product variants" at bounding box center [368, 104] width 109 height 13
click at [359, 110] on span "Select product variants" at bounding box center [368, 104] width 109 height 13
click at [378, 109] on span "Select product variants" at bounding box center [368, 104] width 109 height 13
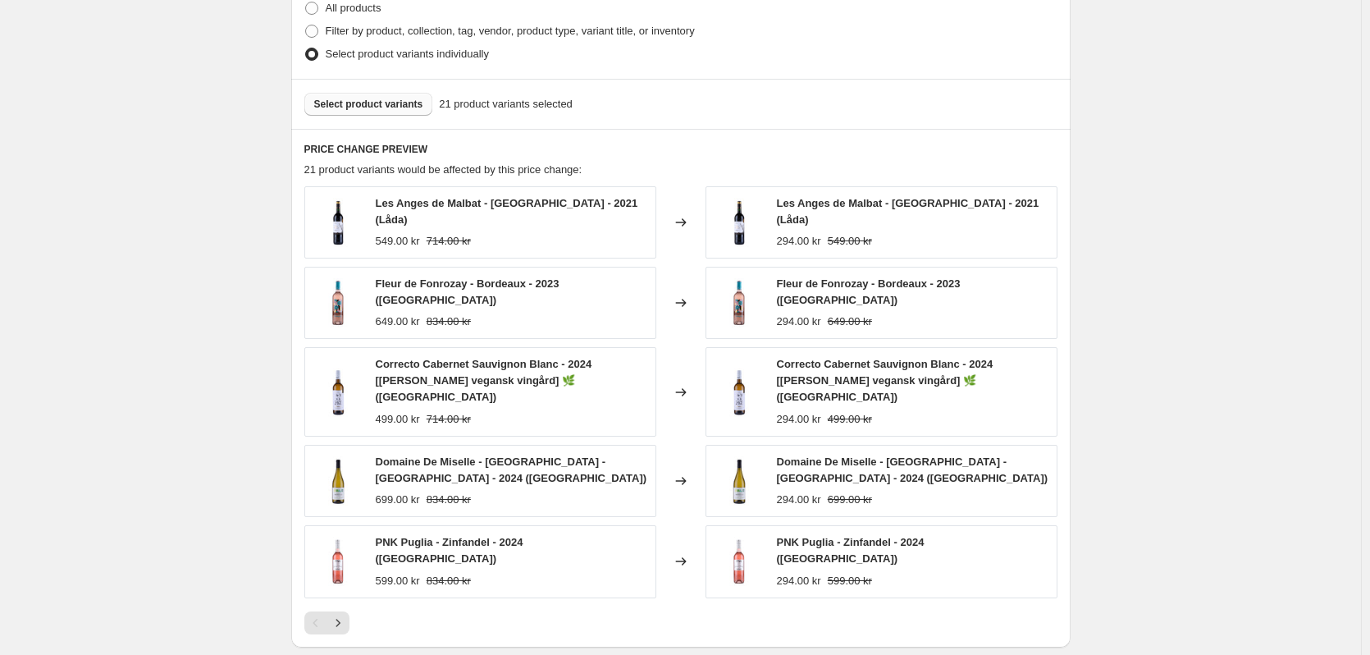
click at [399, 105] on span "Select product variants" at bounding box center [368, 104] width 109 height 13
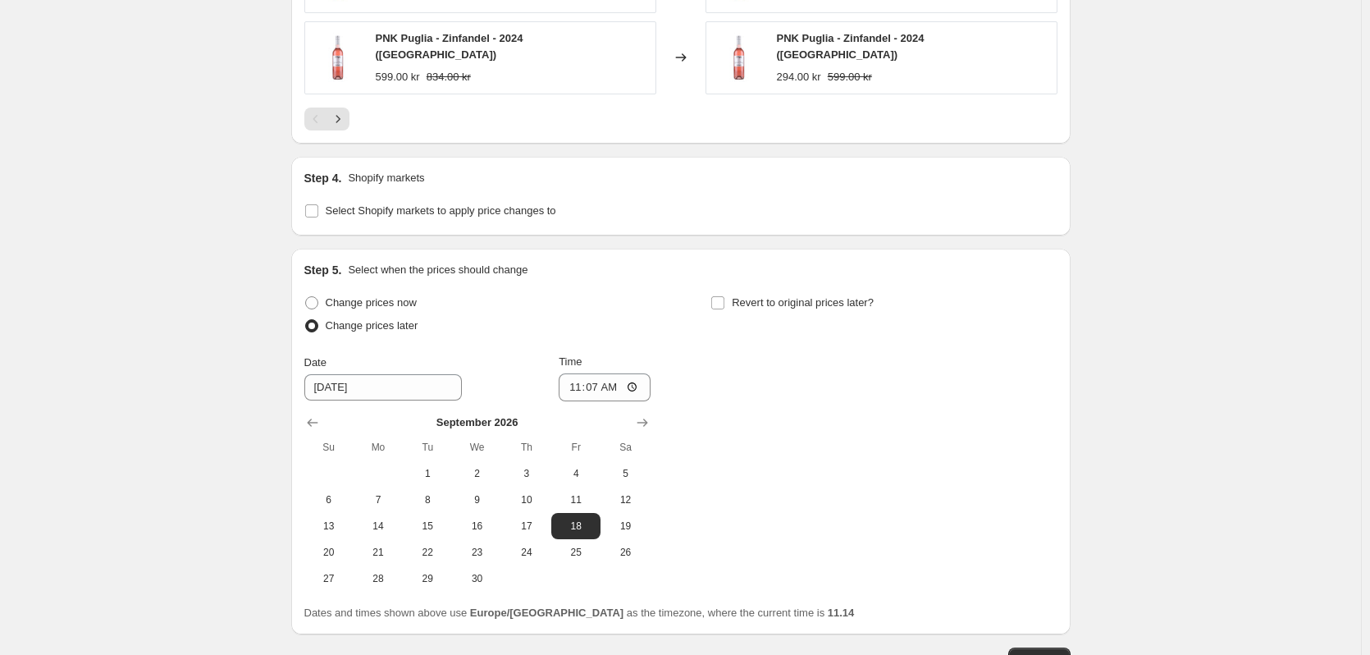
scroll to position [1253, 0]
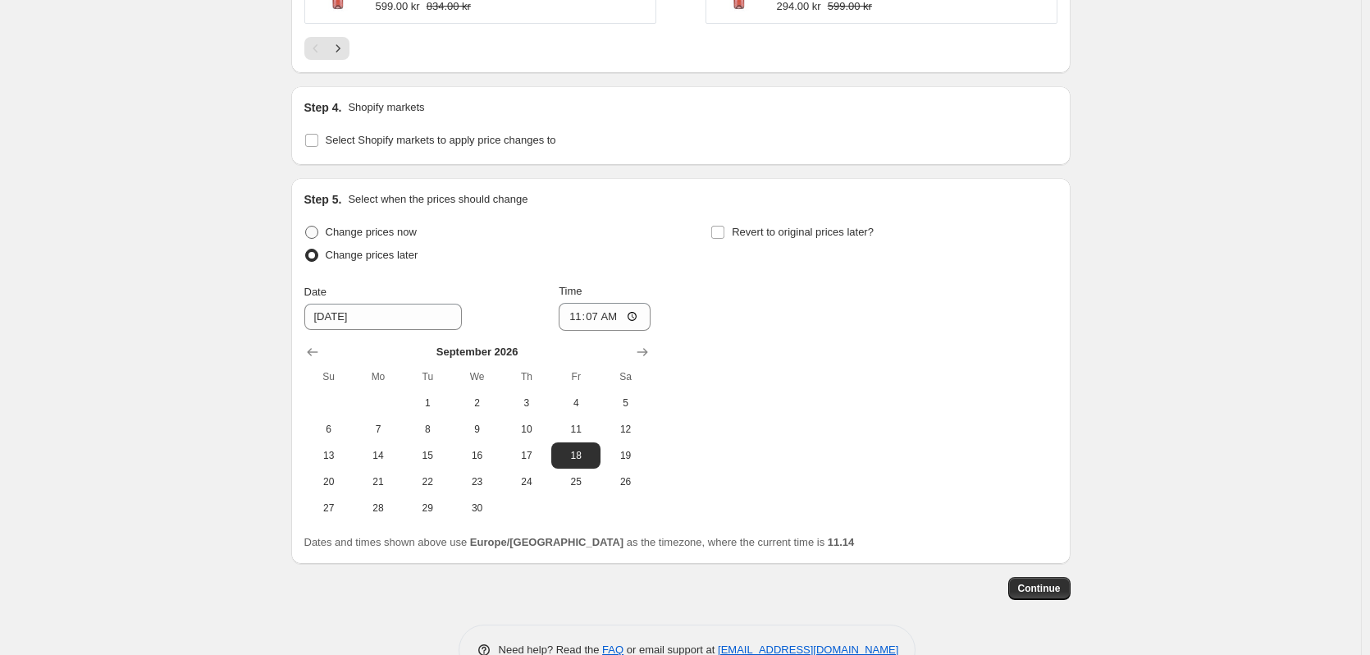
click at [318, 226] on span at bounding box center [311, 232] width 13 height 13
click at [306, 226] on input "Change prices now" at bounding box center [305, 226] width 1 height 1
radio input "true"
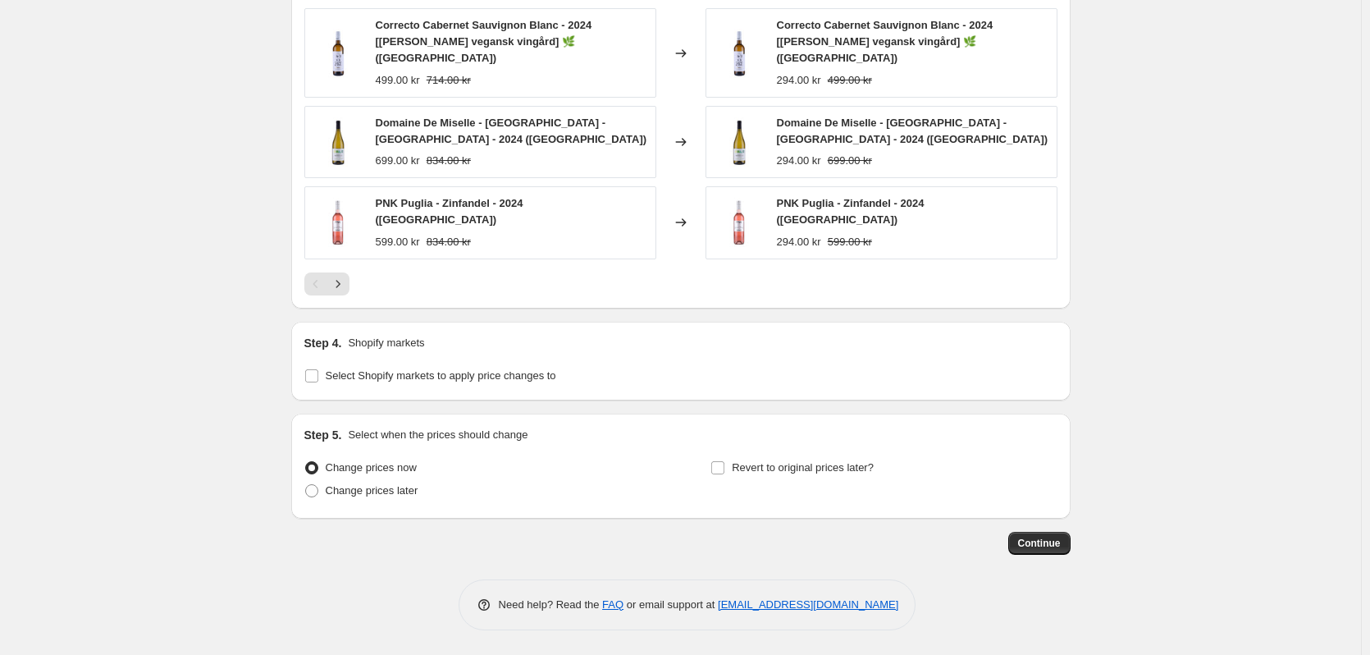
scroll to position [985, 0]
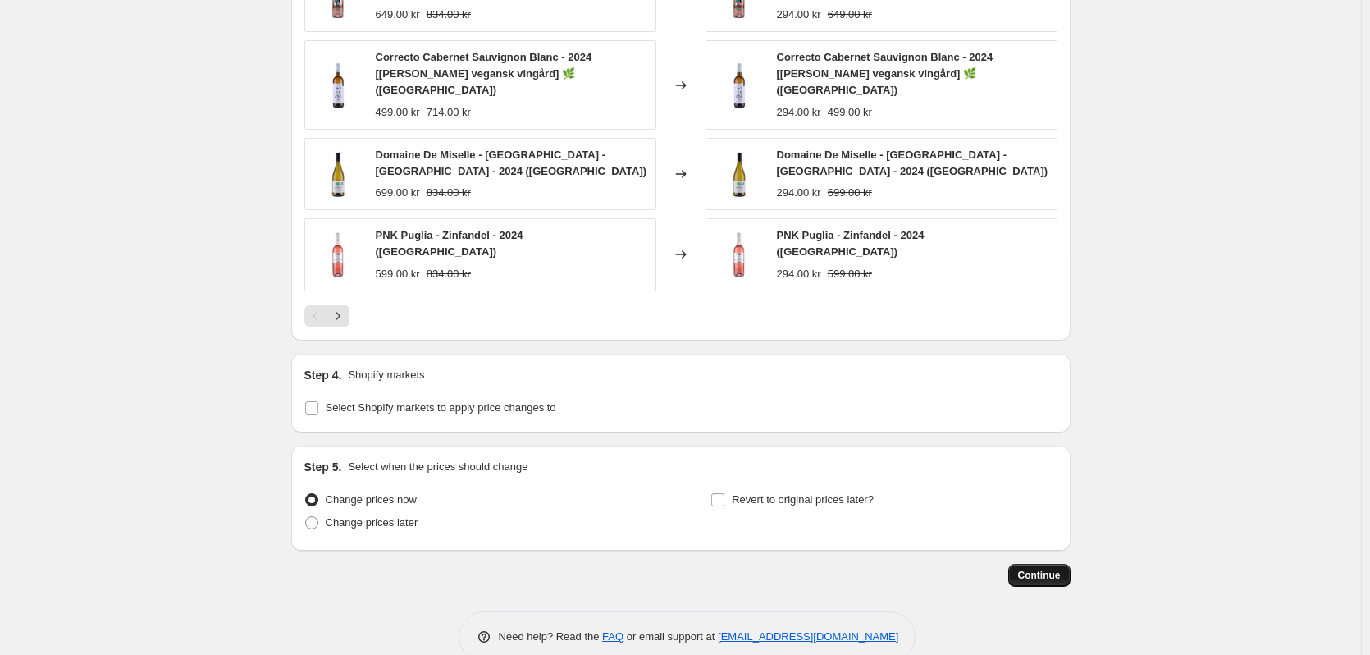
click at [1026, 569] on span "Continue" at bounding box center [1039, 575] width 43 height 13
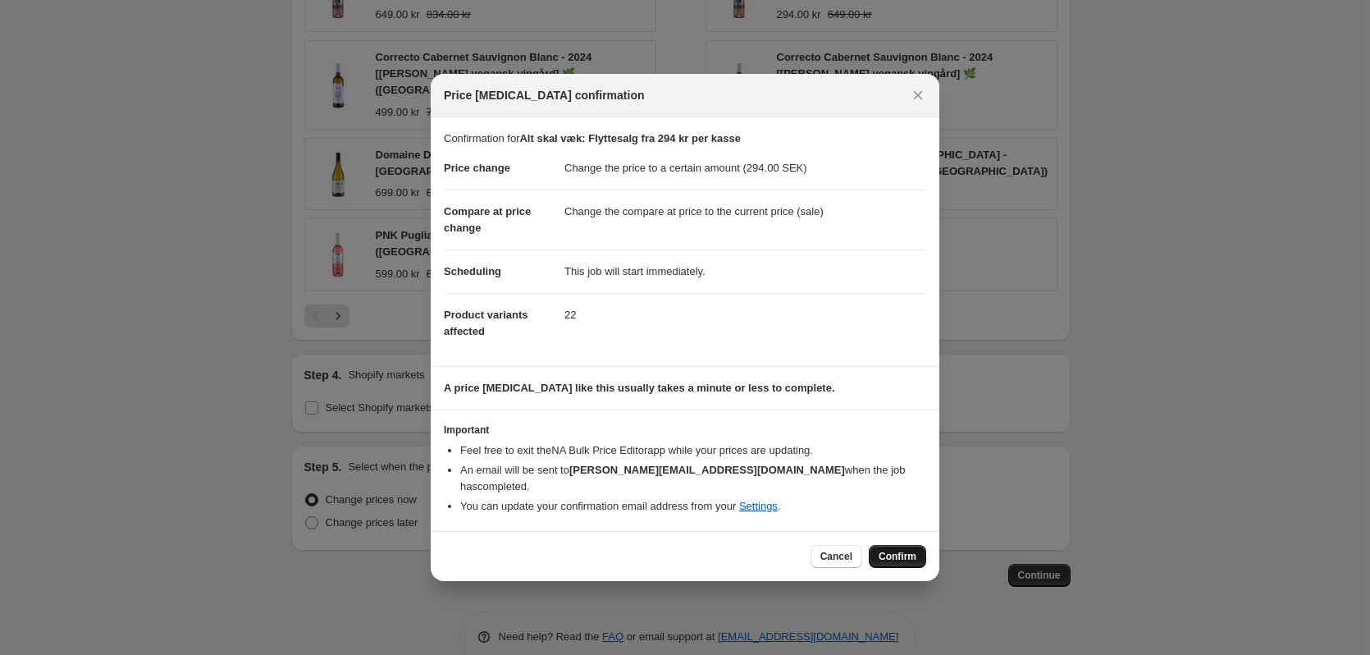
click at [903, 551] on span "Confirm" at bounding box center [898, 556] width 38 height 13
